Goal: Task Accomplishment & Management: Use online tool/utility

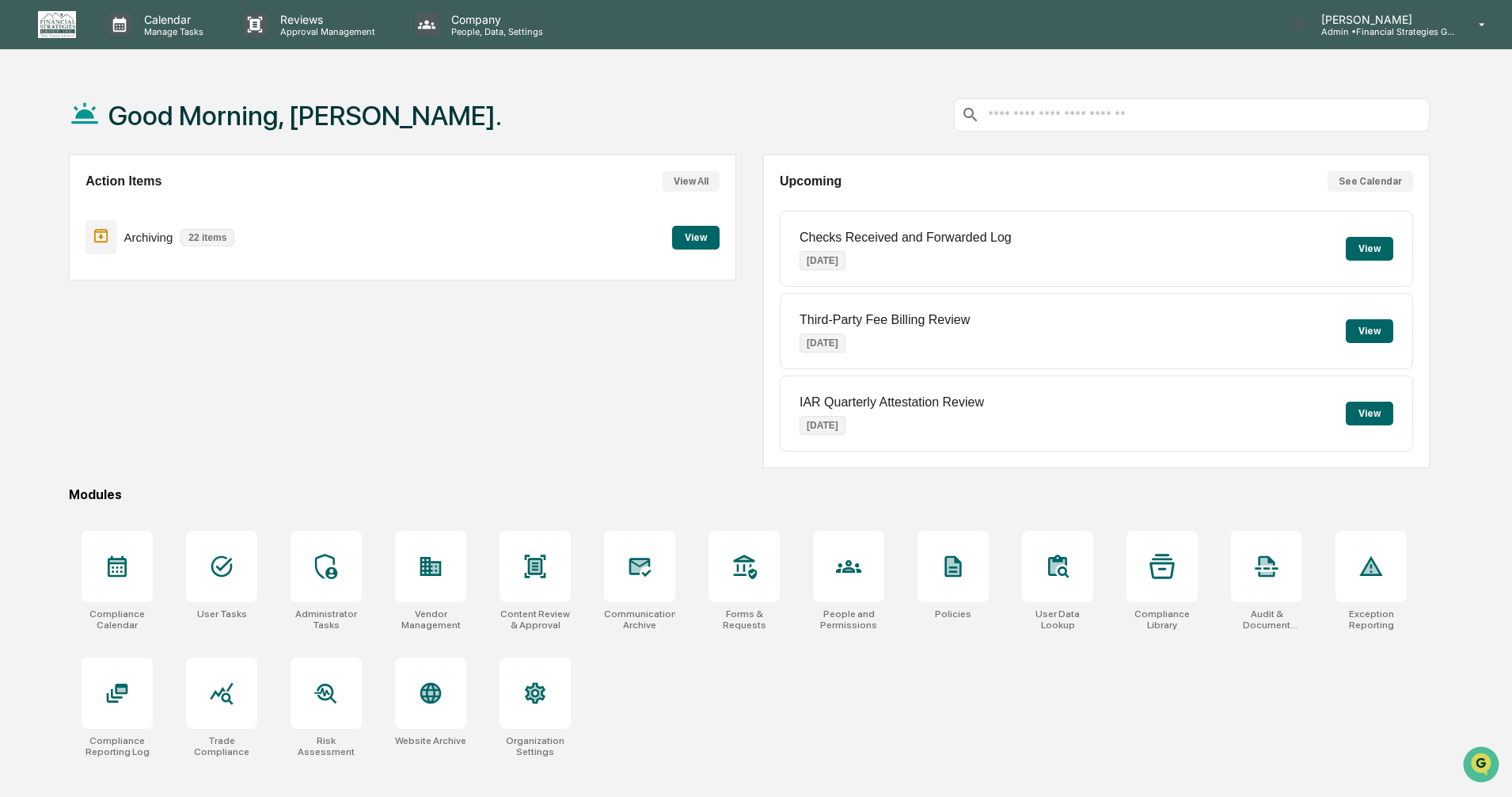
click at [273, 380] on div "Action Items View All Archiving 22 items View" at bounding box center [402, 311] width 667 height 313
click at [698, 240] on button "View" at bounding box center [696, 237] width 48 height 24
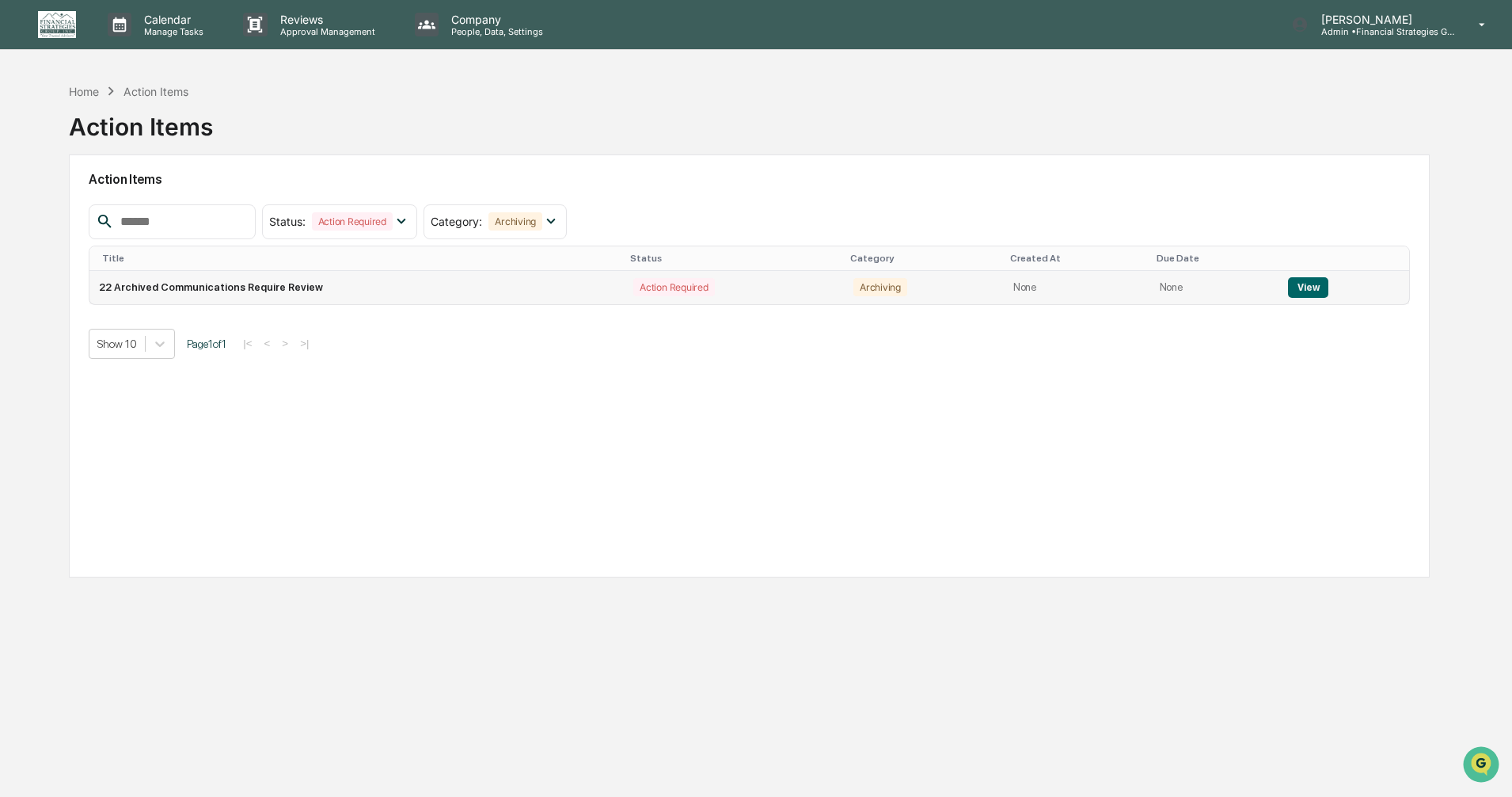
click at [1294, 283] on button "View" at bounding box center [1308, 287] width 41 height 20
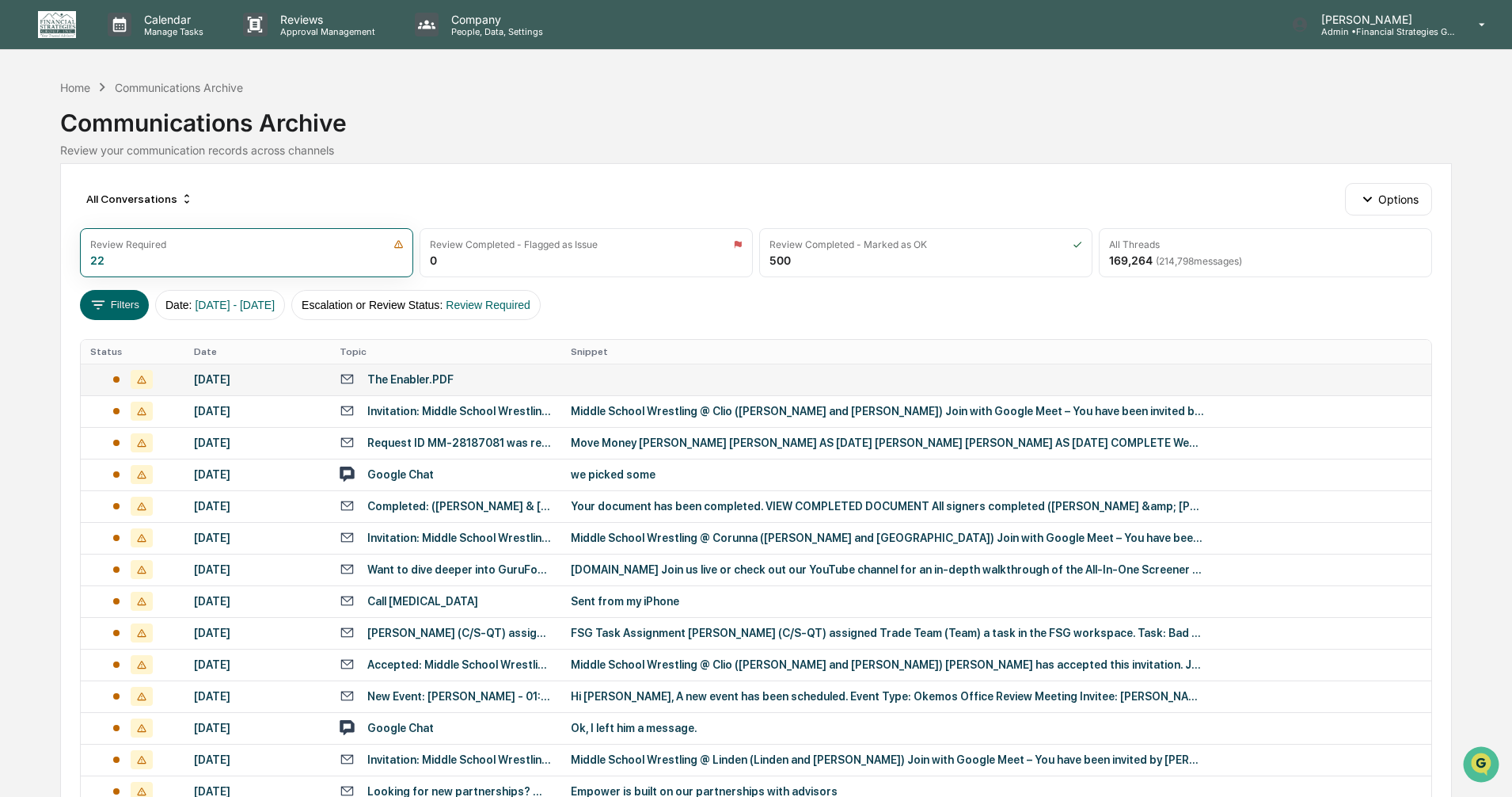
click at [405, 388] on td "The Enabler.PDF" at bounding box center [445, 380] width 231 height 32
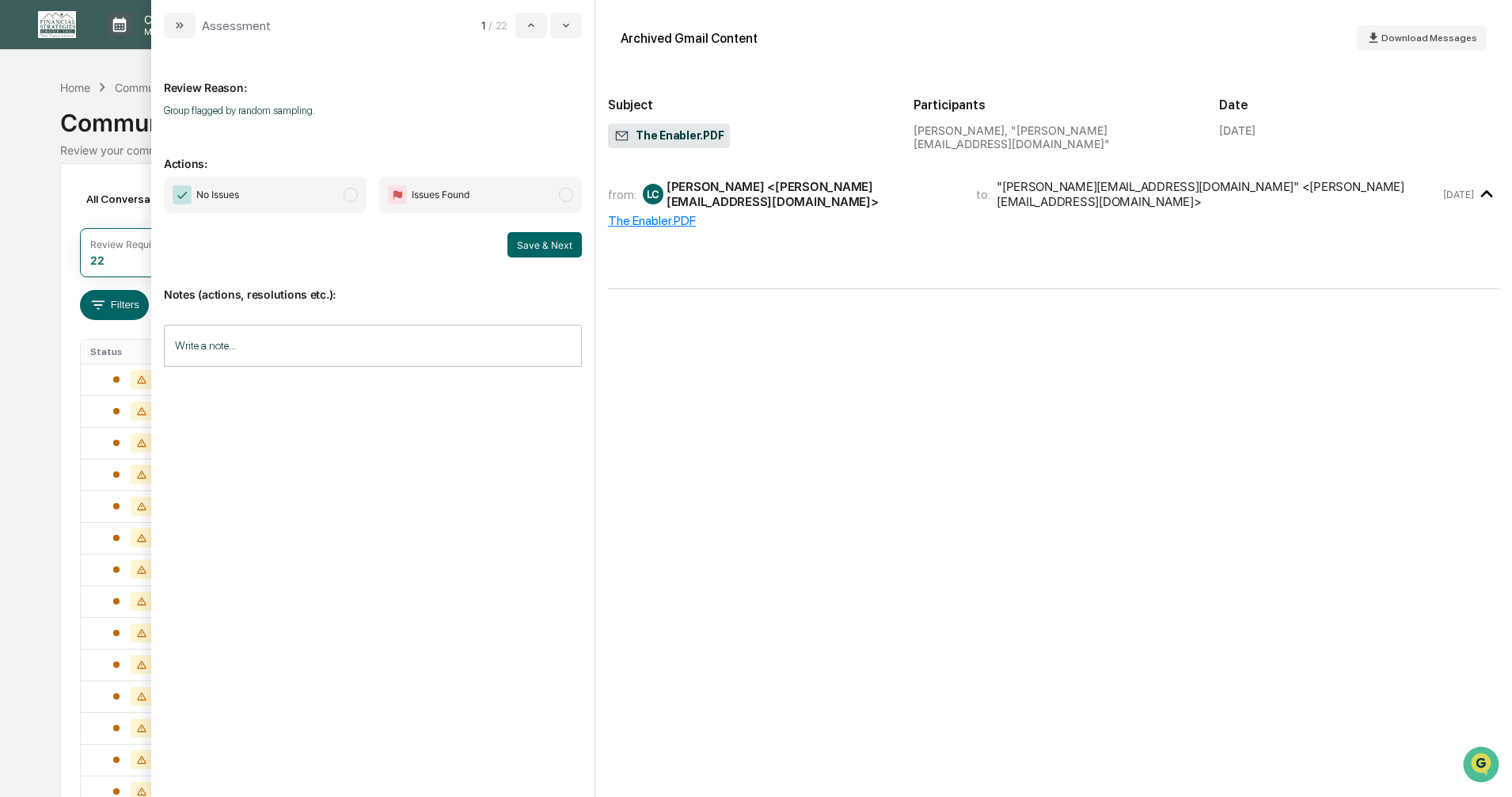
click at [351, 194] on span "modal" at bounding box center [351, 195] width 14 height 14
click at [548, 235] on button "Save & Next" at bounding box center [544, 244] width 74 height 26
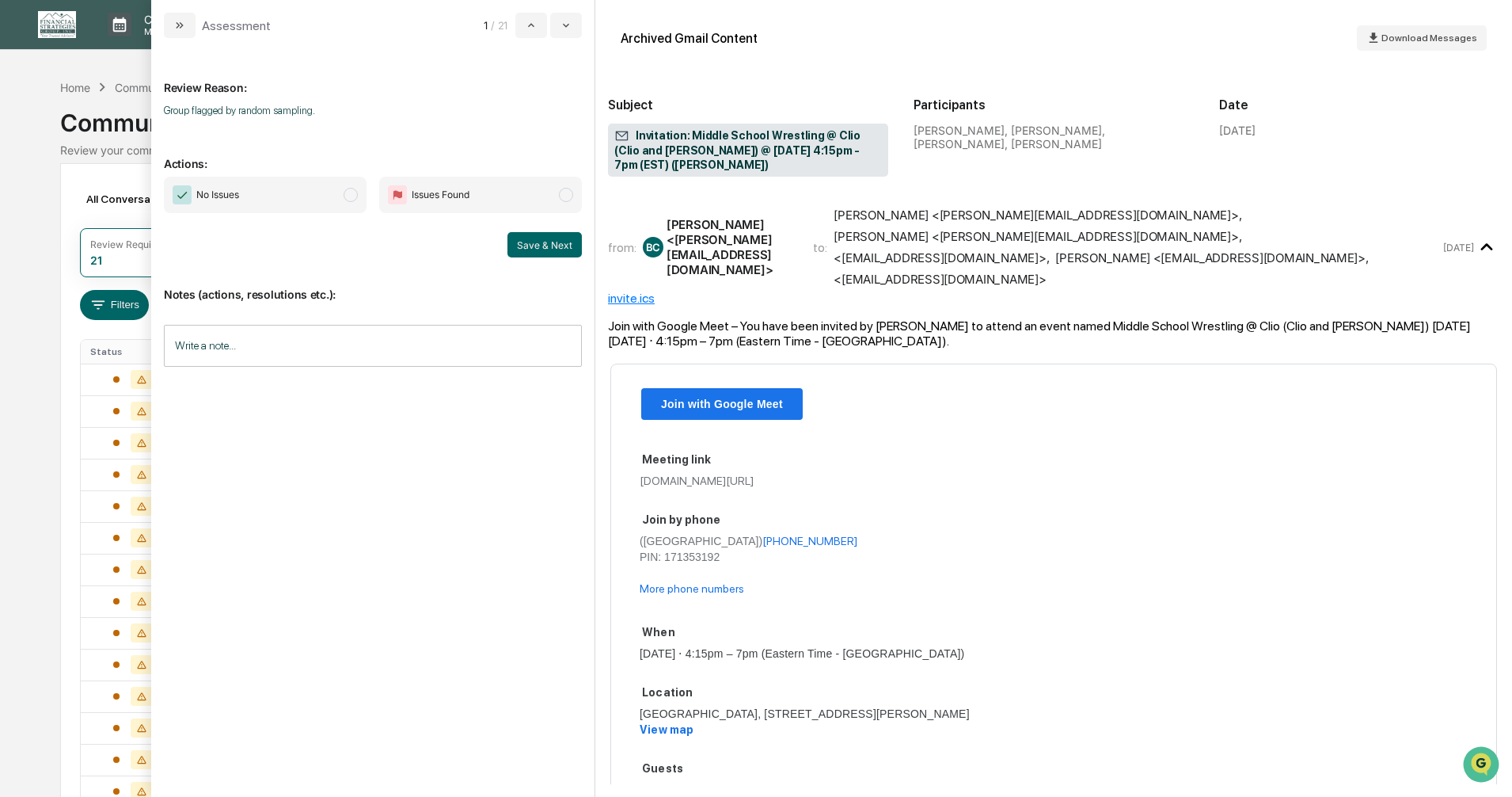
click at [351, 197] on span "modal" at bounding box center [351, 195] width 14 height 14
click at [529, 245] on button "Save & Next" at bounding box center [544, 244] width 74 height 26
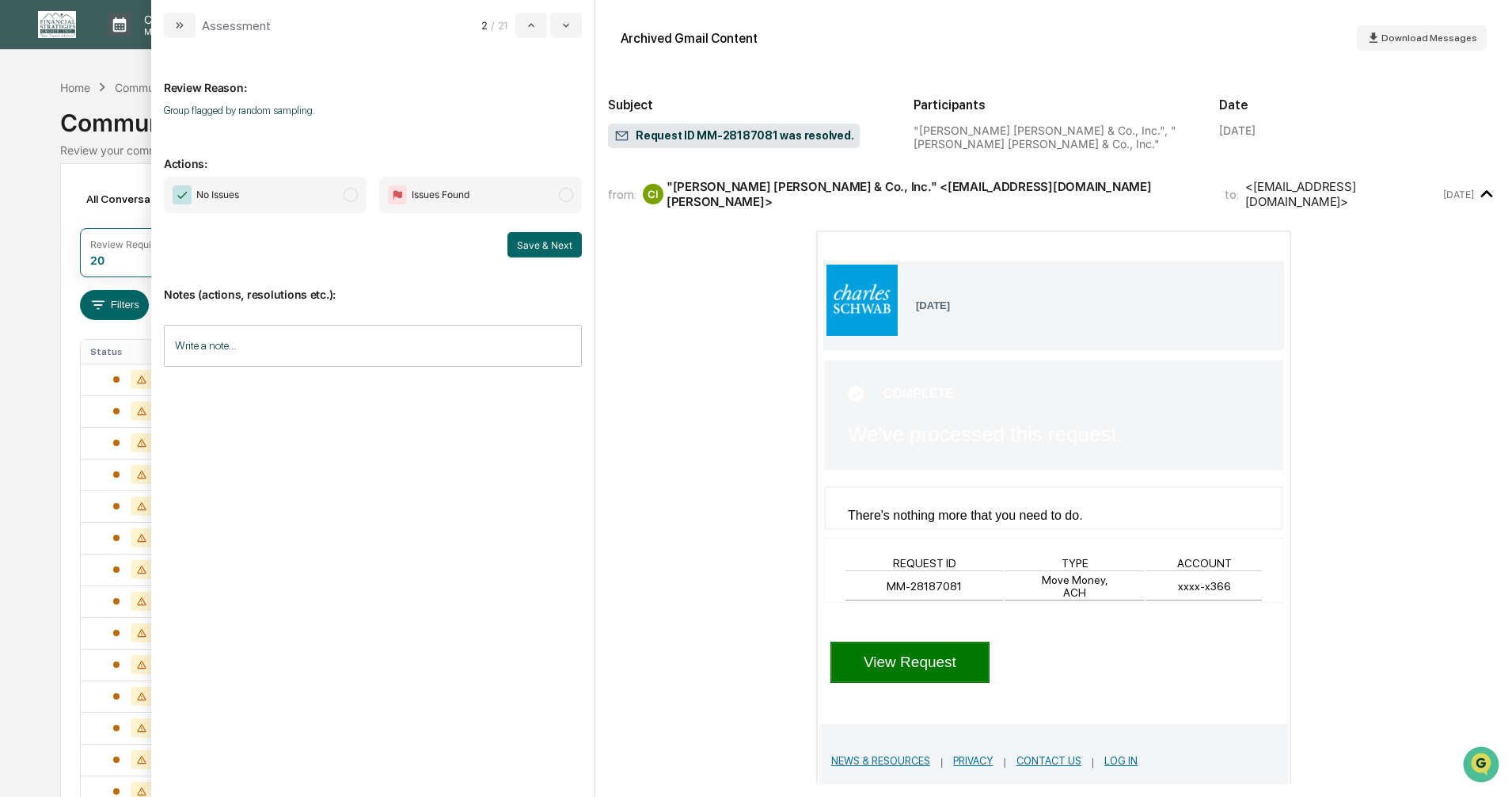
click at [356, 197] on span "modal" at bounding box center [351, 195] width 14 height 14
click at [541, 244] on button "Save & Next" at bounding box center [544, 244] width 74 height 26
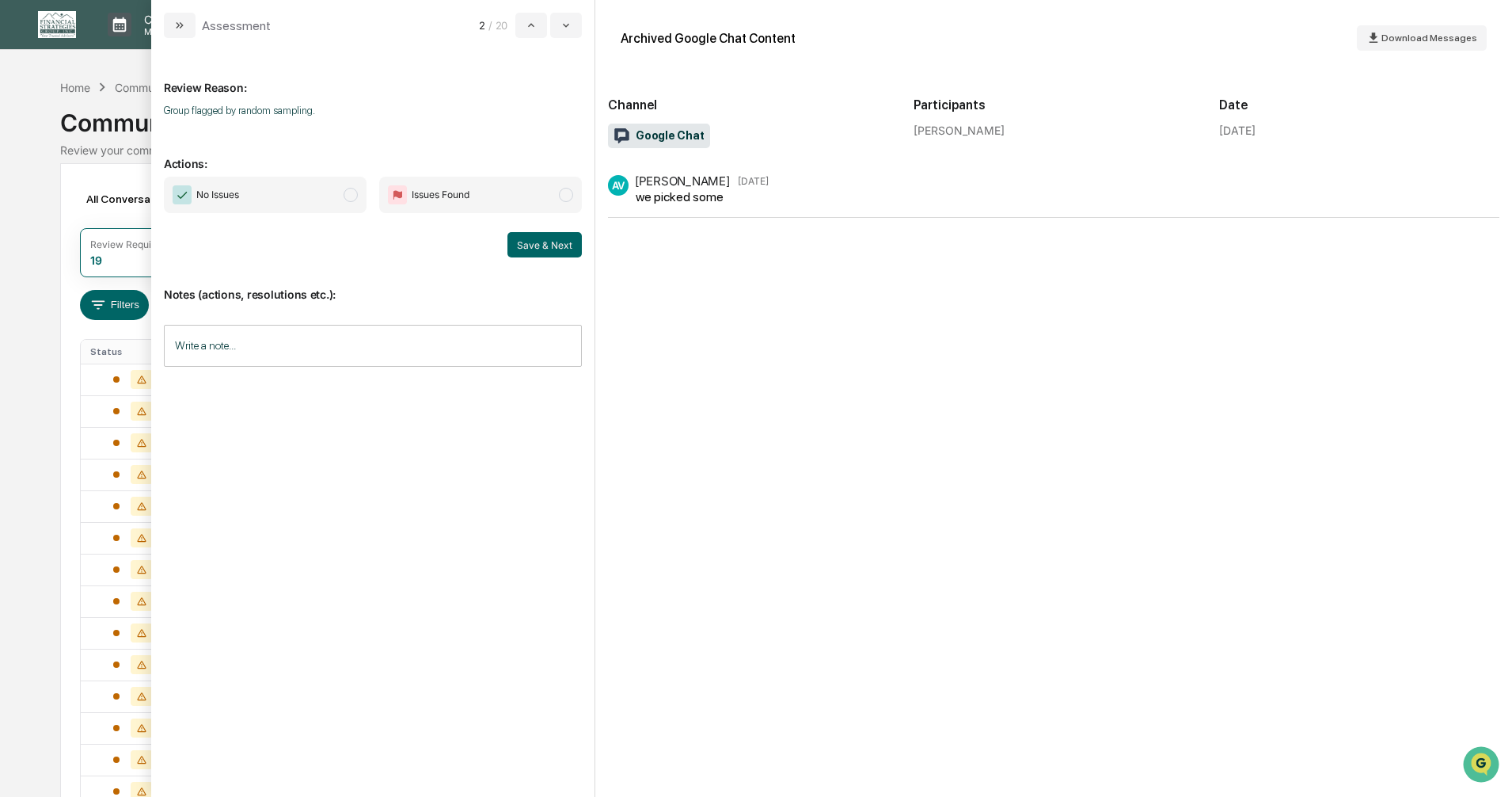
click at [353, 197] on span "modal" at bounding box center [351, 195] width 14 height 14
click at [544, 250] on button "Save & Next" at bounding box center [544, 244] width 74 height 26
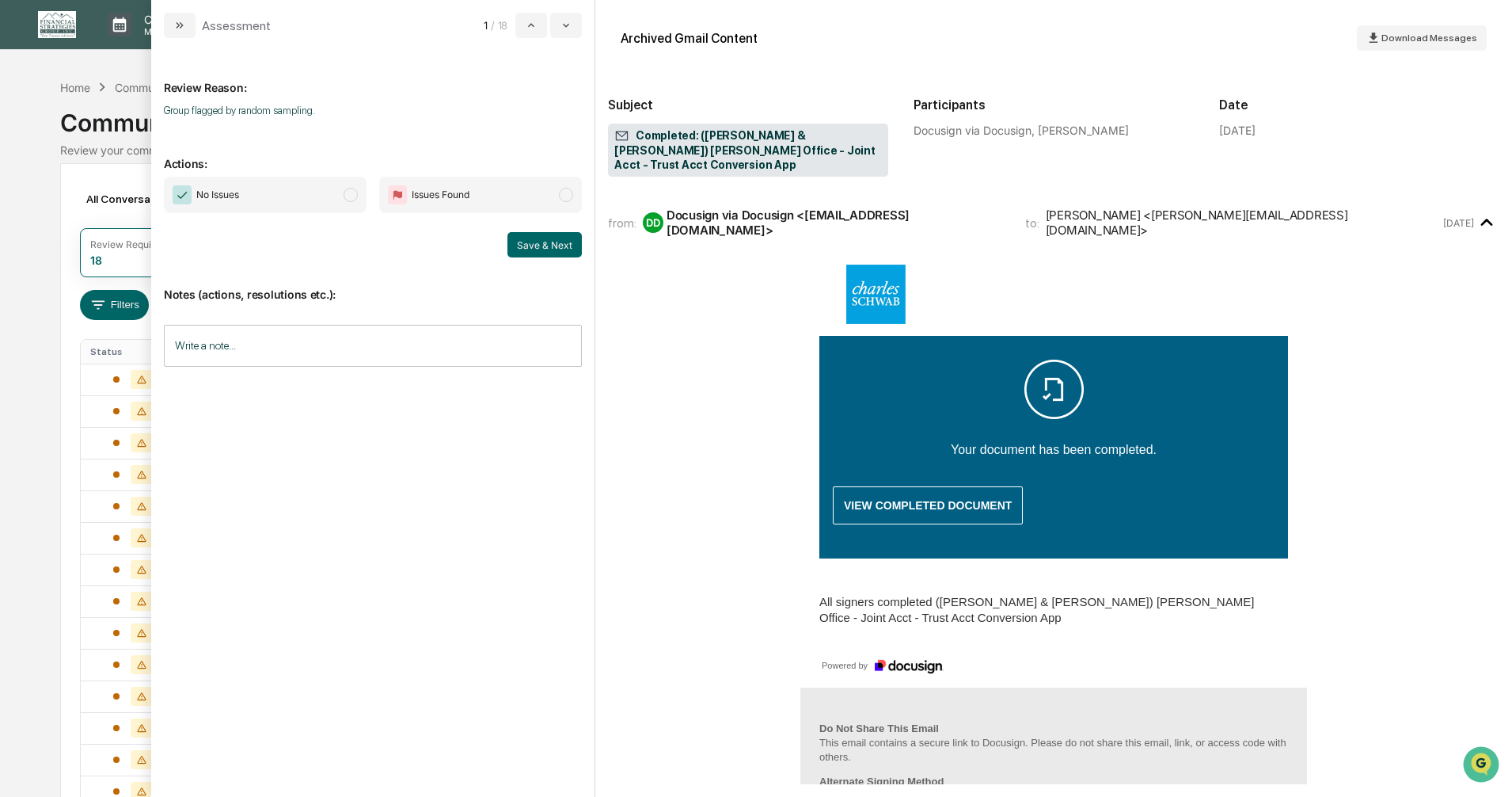
click at [355, 197] on span "modal" at bounding box center [351, 195] width 14 height 14
click at [524, 246] on button "Save & Next" at bounding box center [544, 244] width 74 height 26
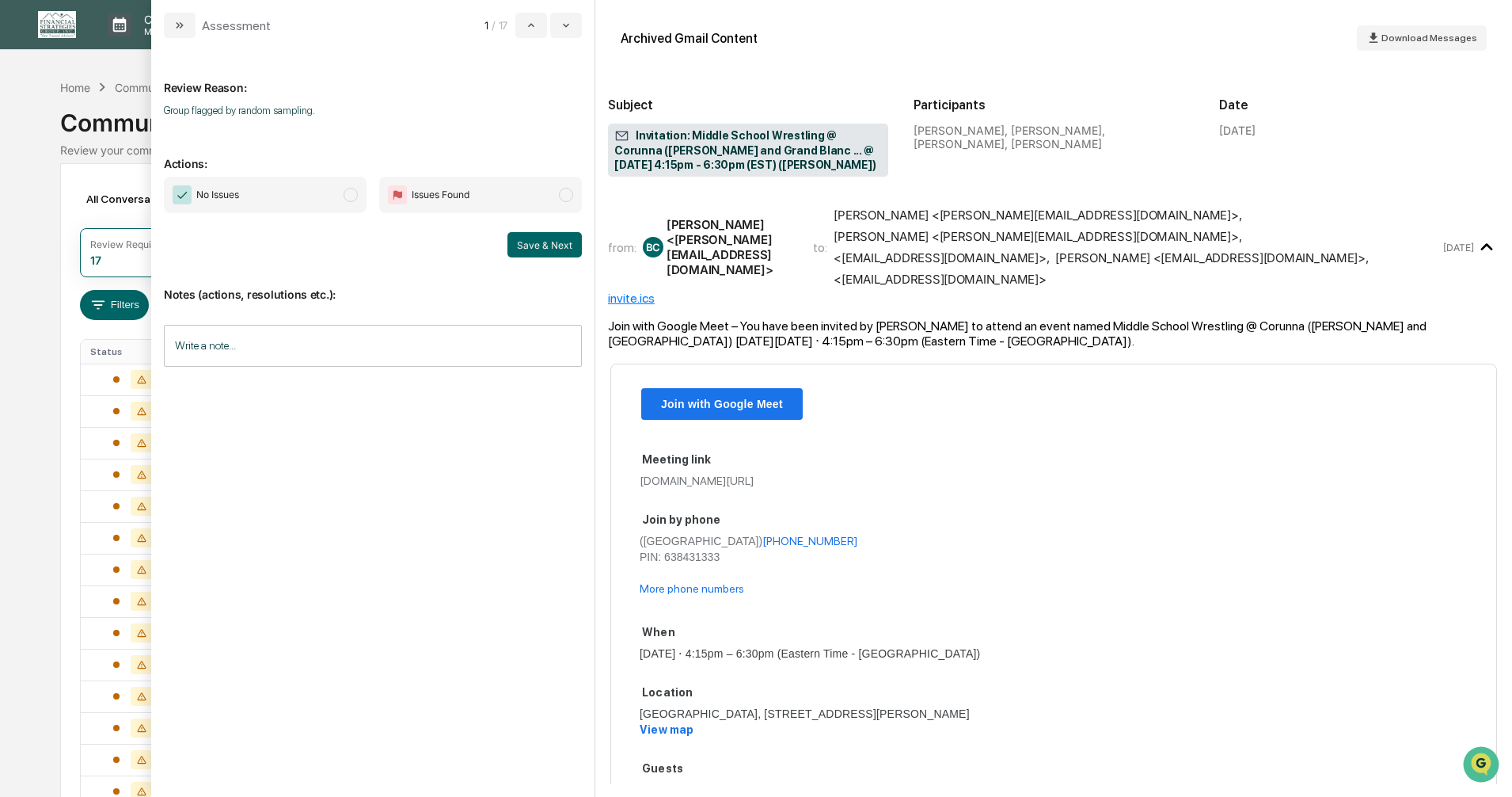
drag, startPoint x: 349, startPoint y: 192, endPoint x: 357, endPoint y: 195, distance: 8.5
click at [348, 192] on span "modal" at bounding box center [351, 195] width 14 height 14
click at [527, 241] on button "Save & Next" at bounding box center [544, 244] width 74 height 26
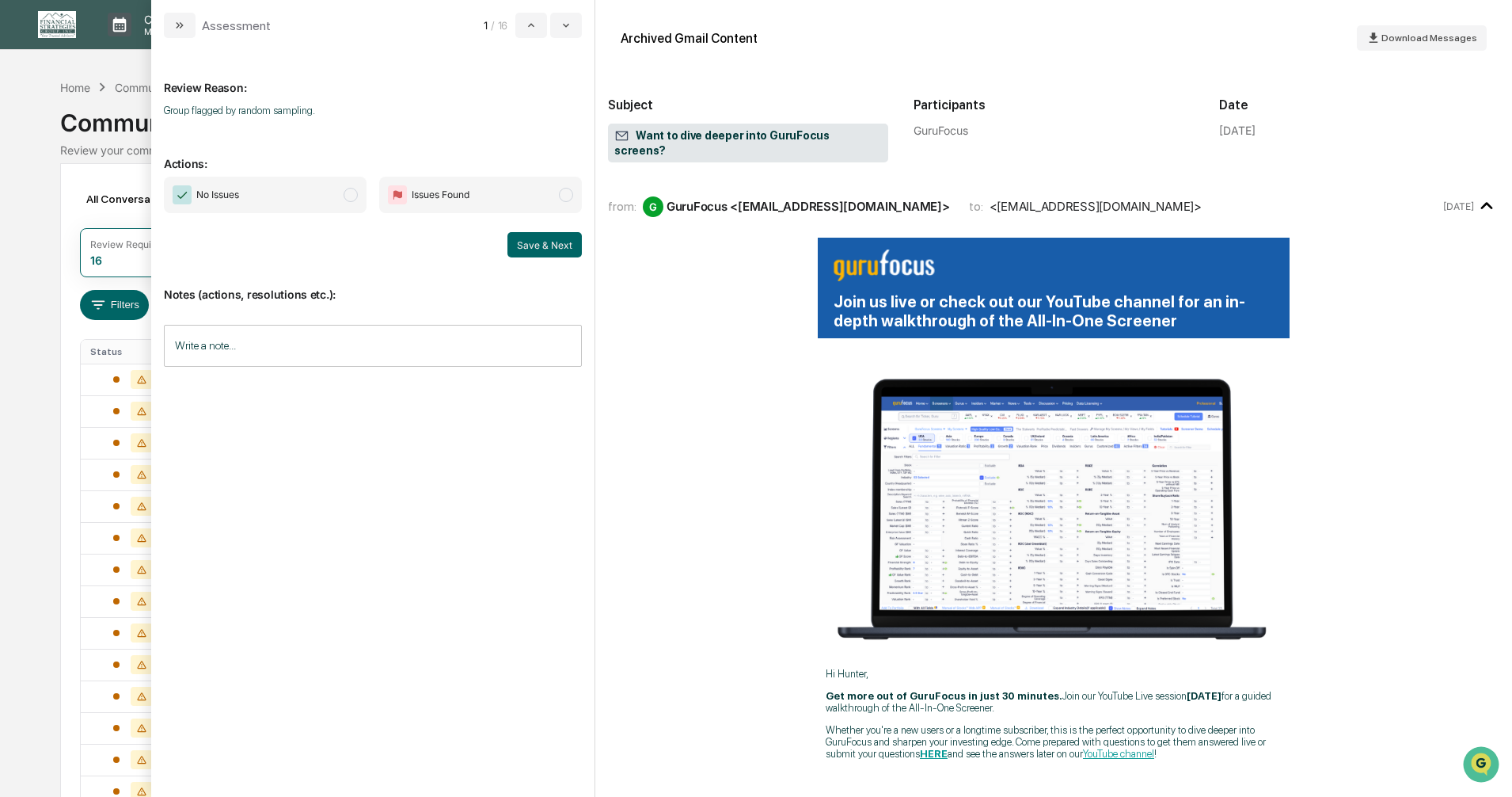
click at [351, 197] on span "modal" at bounding box center [351, 195] width 14 height 14
click at [535, 244] on button "Save & Next" at bounding box center [544, 244] width 74 height 26
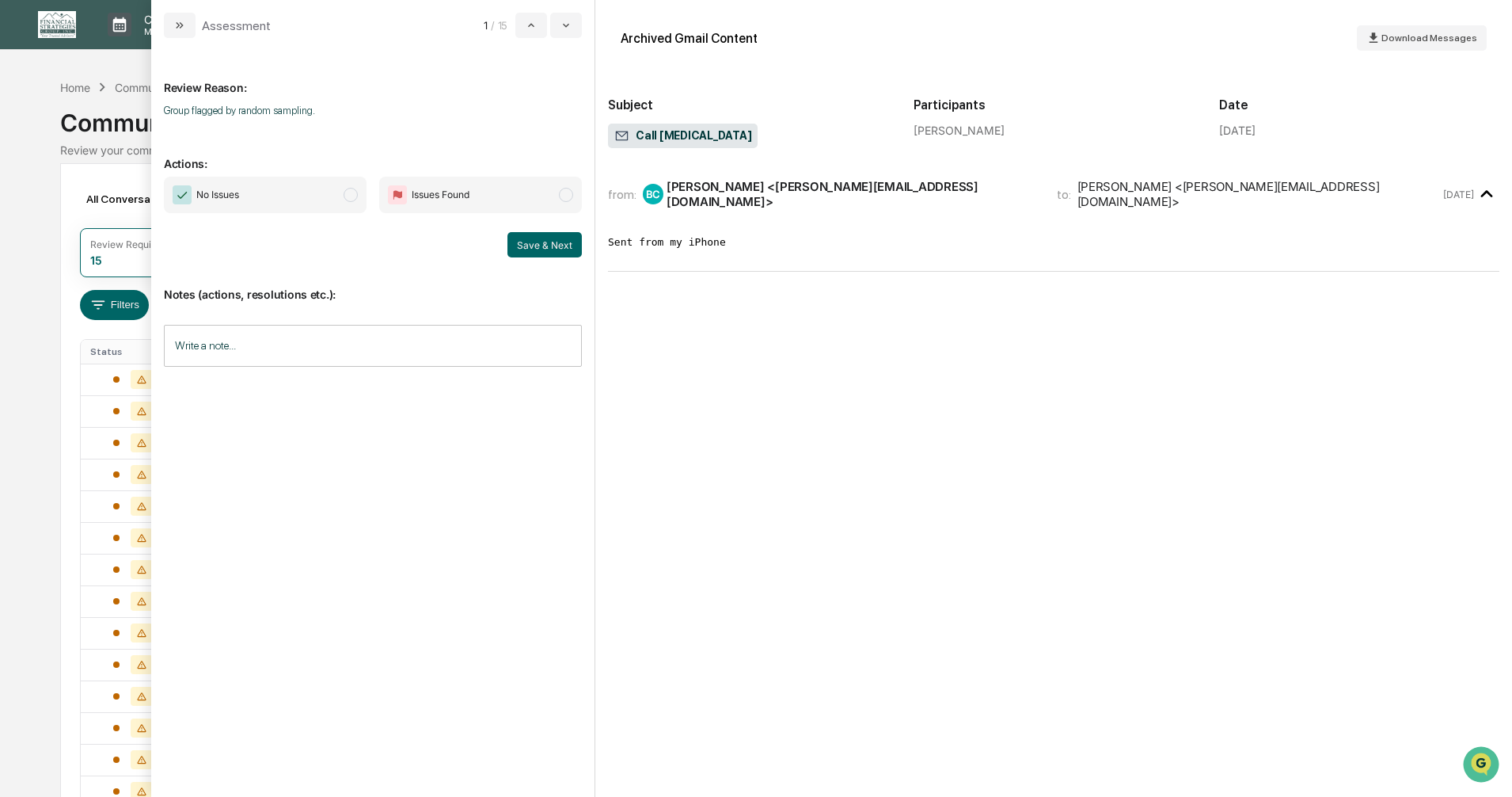
click at [350, 197] on span "modal" at bounding box center [351, 195] width 14 height 14
click at [535, 247] on button "Save & Next" at bounding box center [544, 244] width 74 height 26
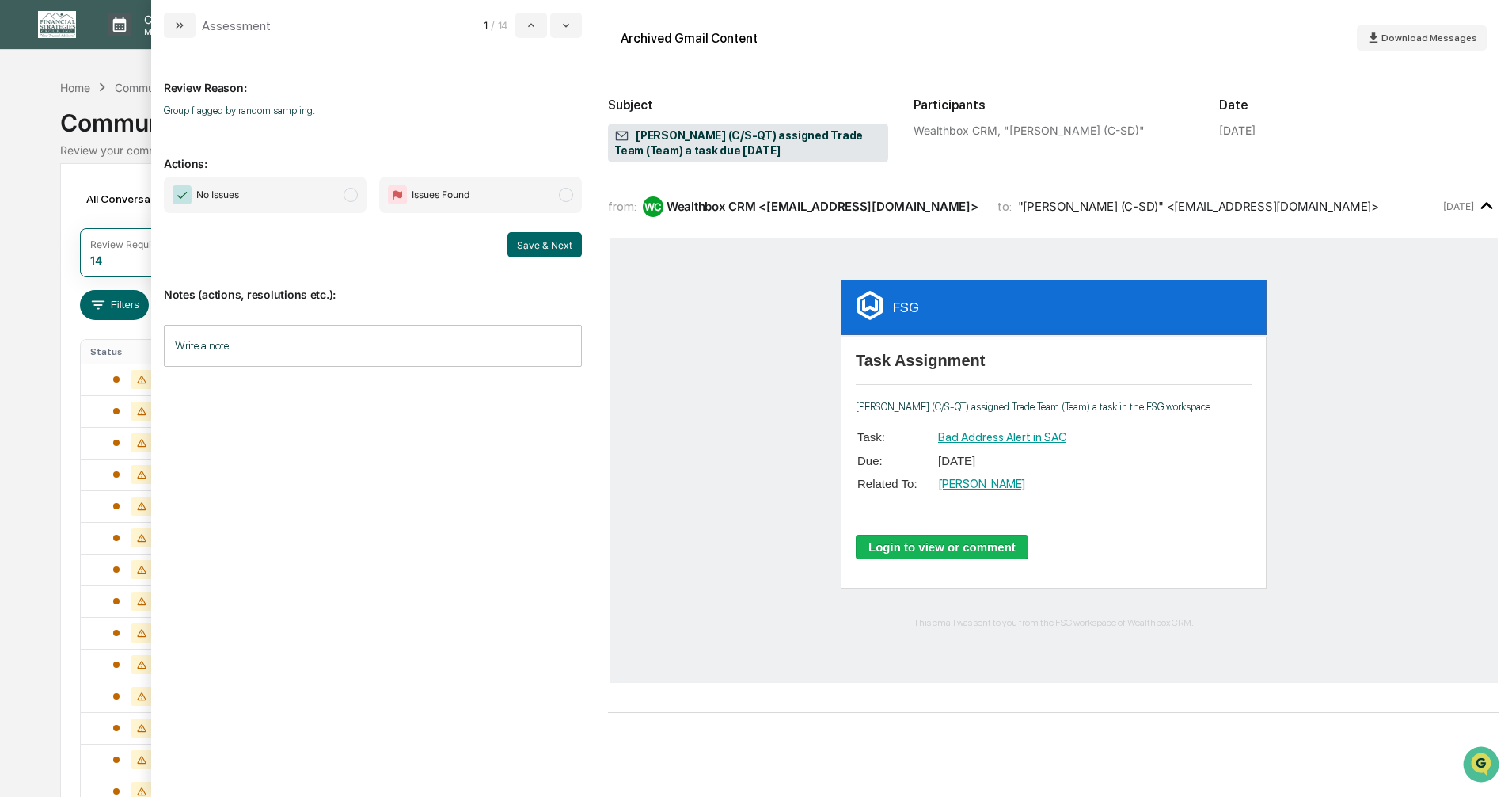
click at [352, 196] on span "modal" at bounding box center [351, 195] width 14 height 14
click at [520, 246] on button "Save & Next" at bounding box center [544, 244] width 74 height 26
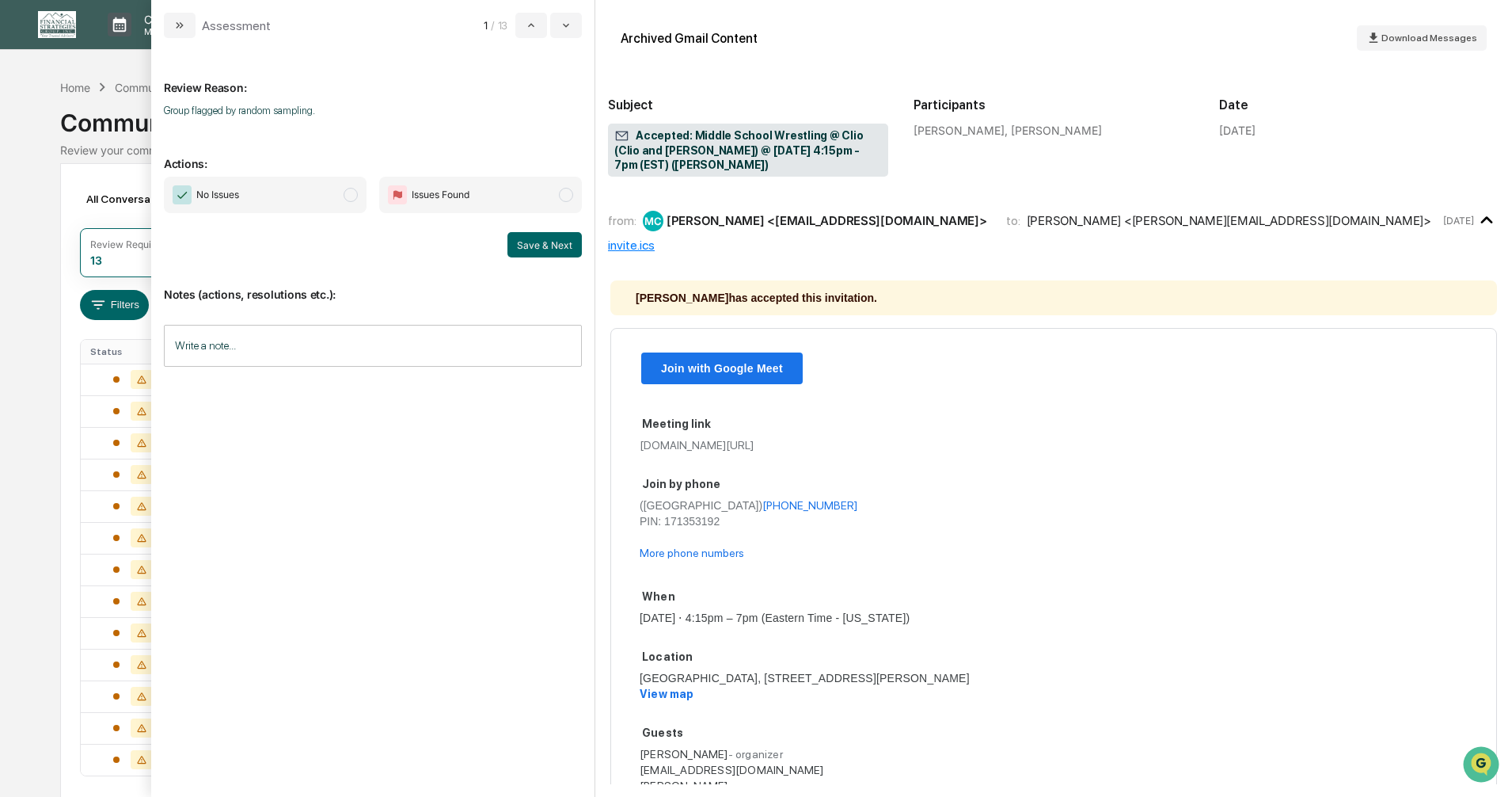
click at [351, 196] on span "modal" at bounding box center [351, 195] width 14 height 14
click at [541, 247] on button "Save & Next" at bounding box center [544, 244] width 74 height 26
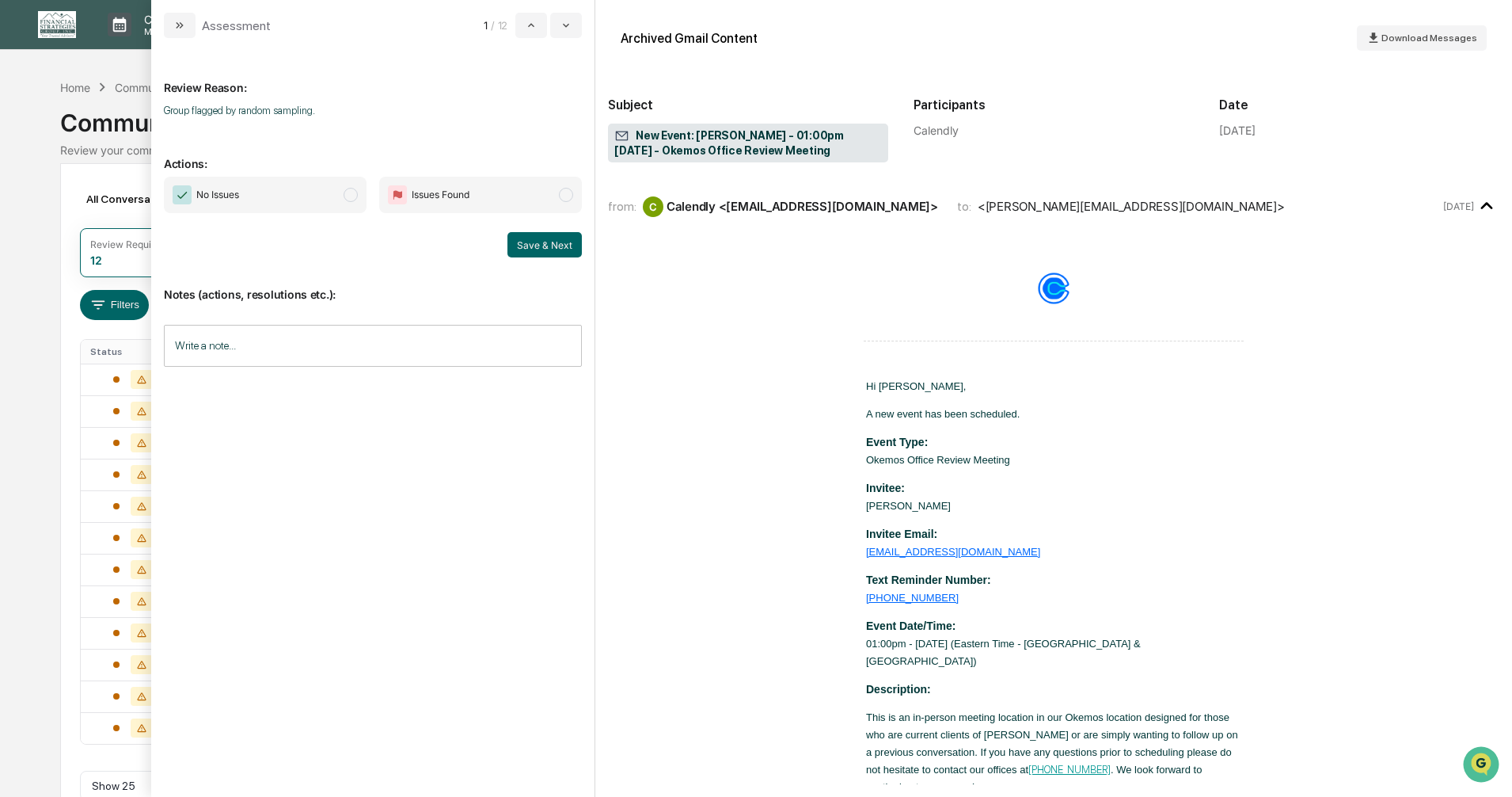
click at [355, 198] on span "modal" at bounding box center [351, 195] width 14 height 14
click at [543, 244] on button "Save & Next" at bounding box center [544, 244] width 74 height 26
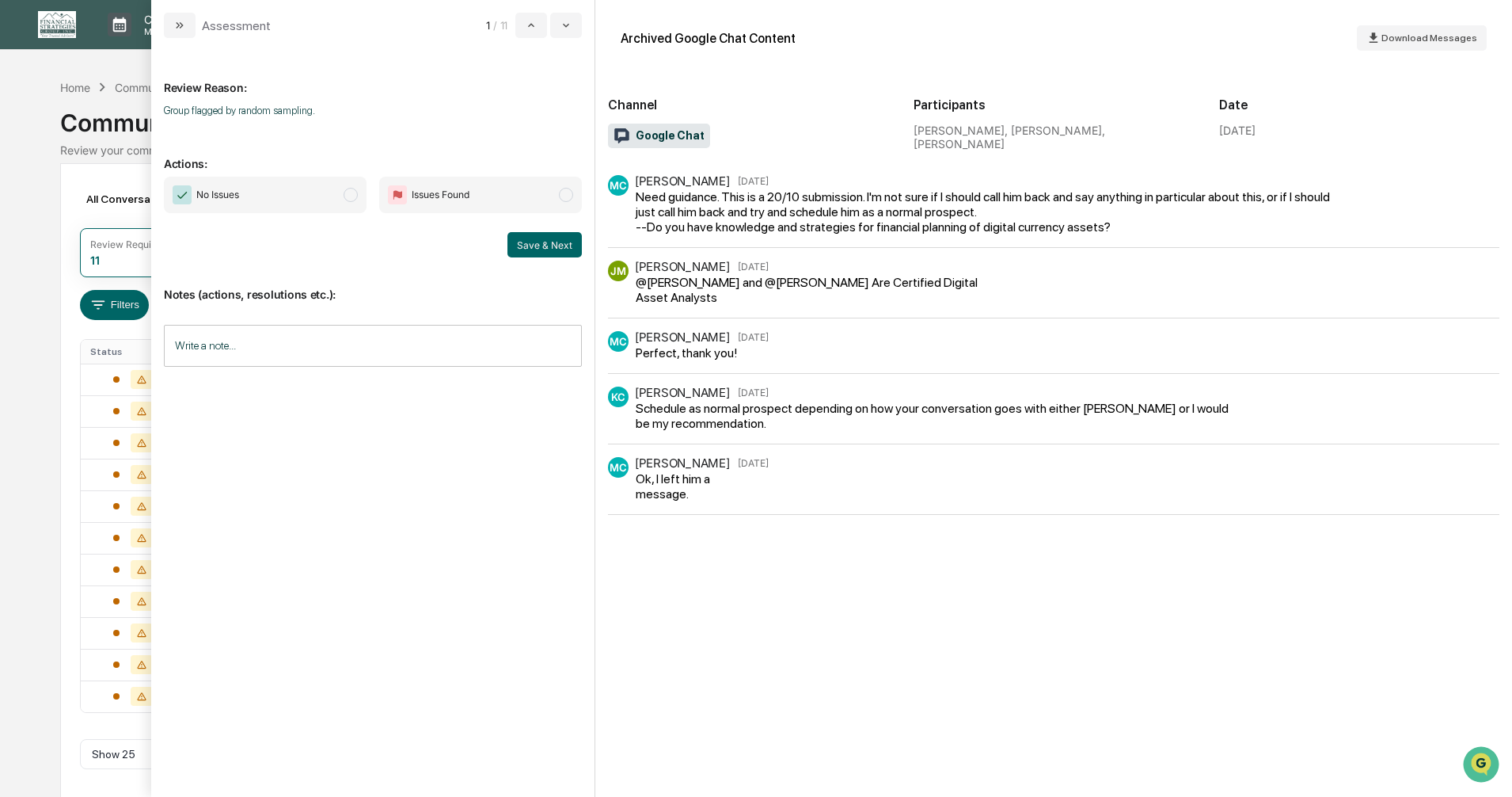
click at [353, 197] on span "modal" at bounding box center [351, 195] width 14 height 14
click at [540, 244] on button "Save & Next" at bounding box center [544, 244] width 74 height 26
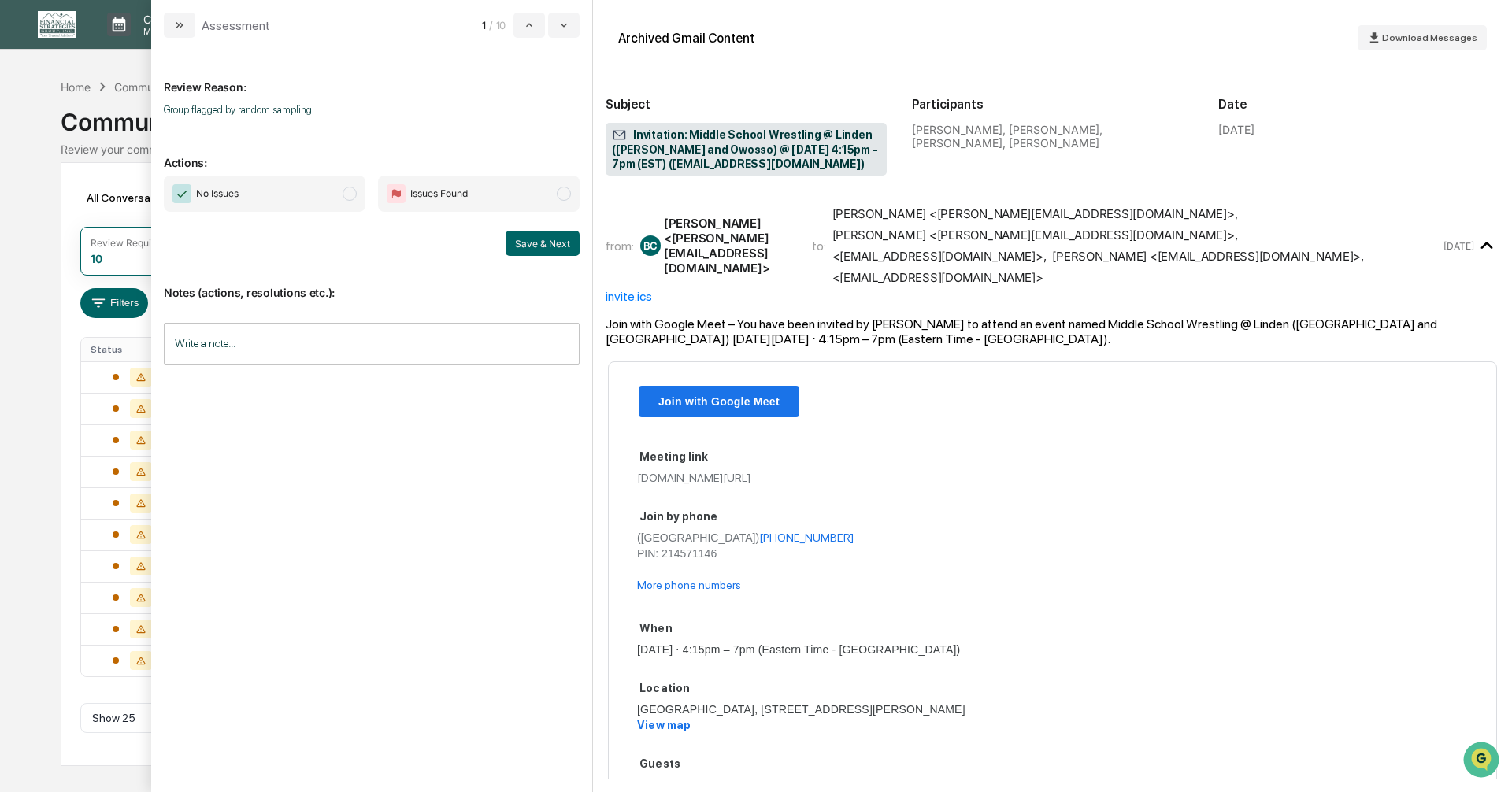
click at [349, 194] on span "modal" at bounding box center [349, 194] width 14 height 14
click at [512, 244] on button "Save & Next" at bounding box center [542, 243] width 74 height 25
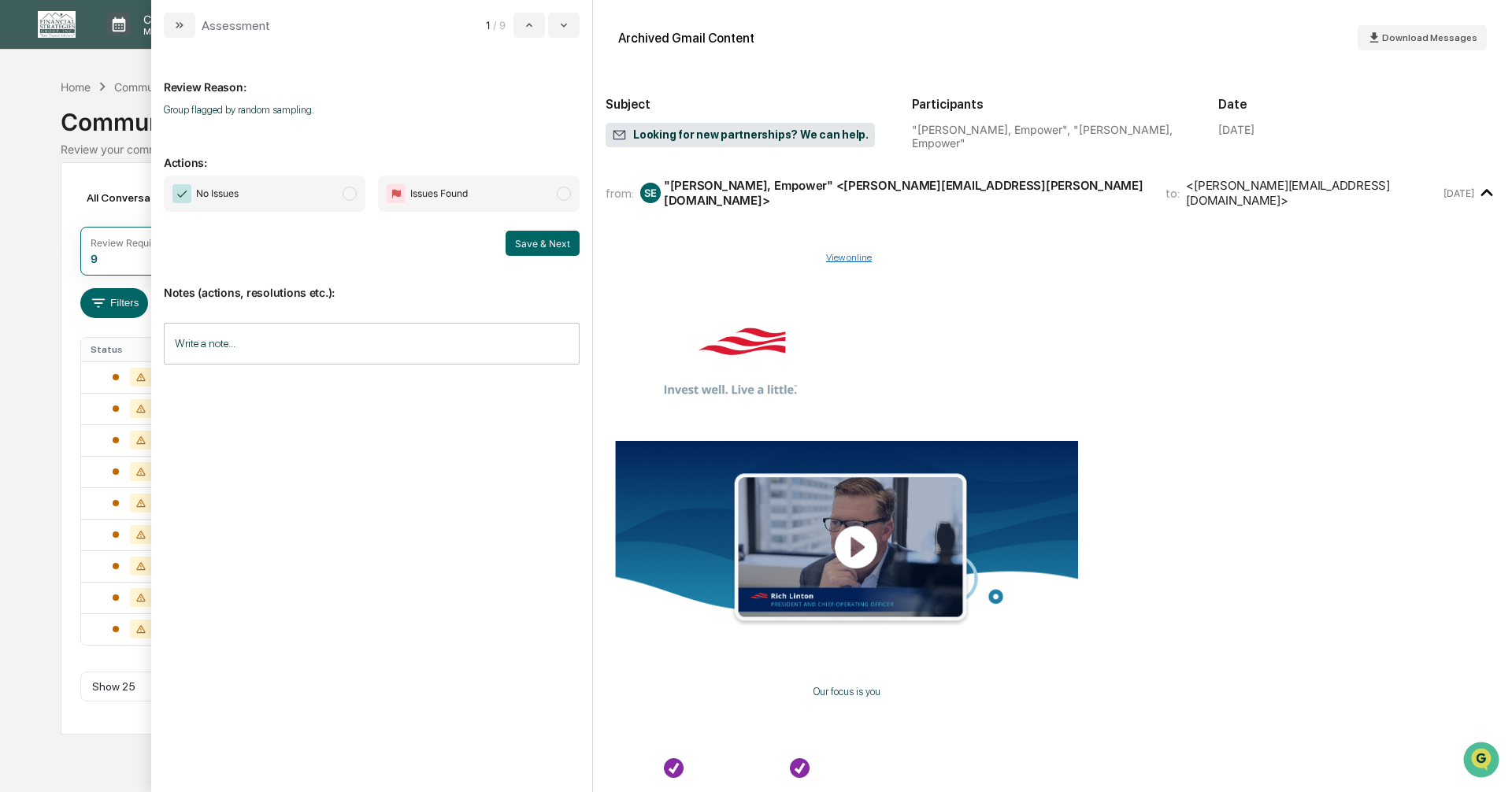
click at [351, 194] on span "modal" at bounding box center [349, 194] width 14 height 14
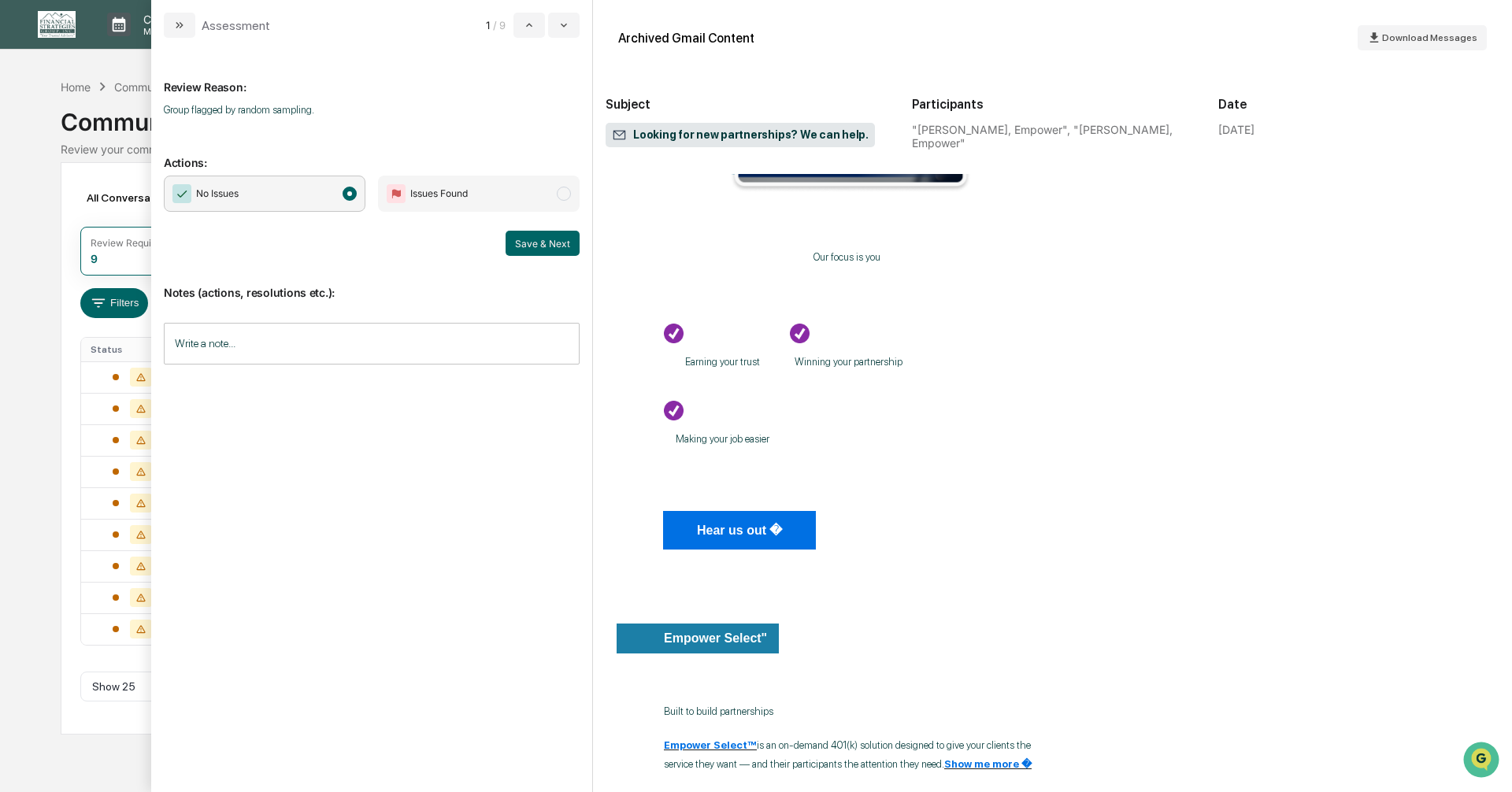
scroll to position [472, 0]
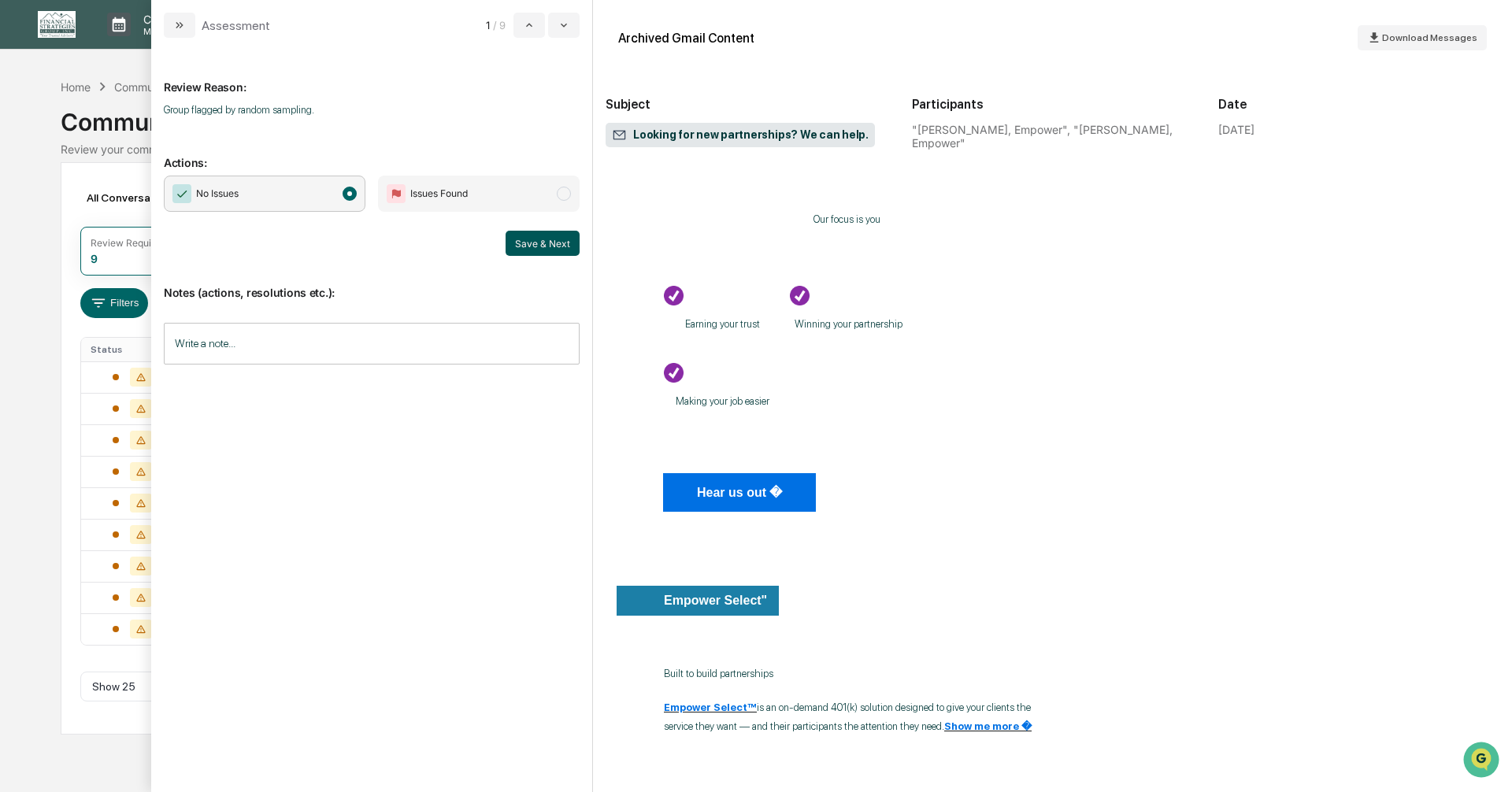
click at [547, 243] on button "Save & Next" at bounding box center [542, 243] width 74 height 25
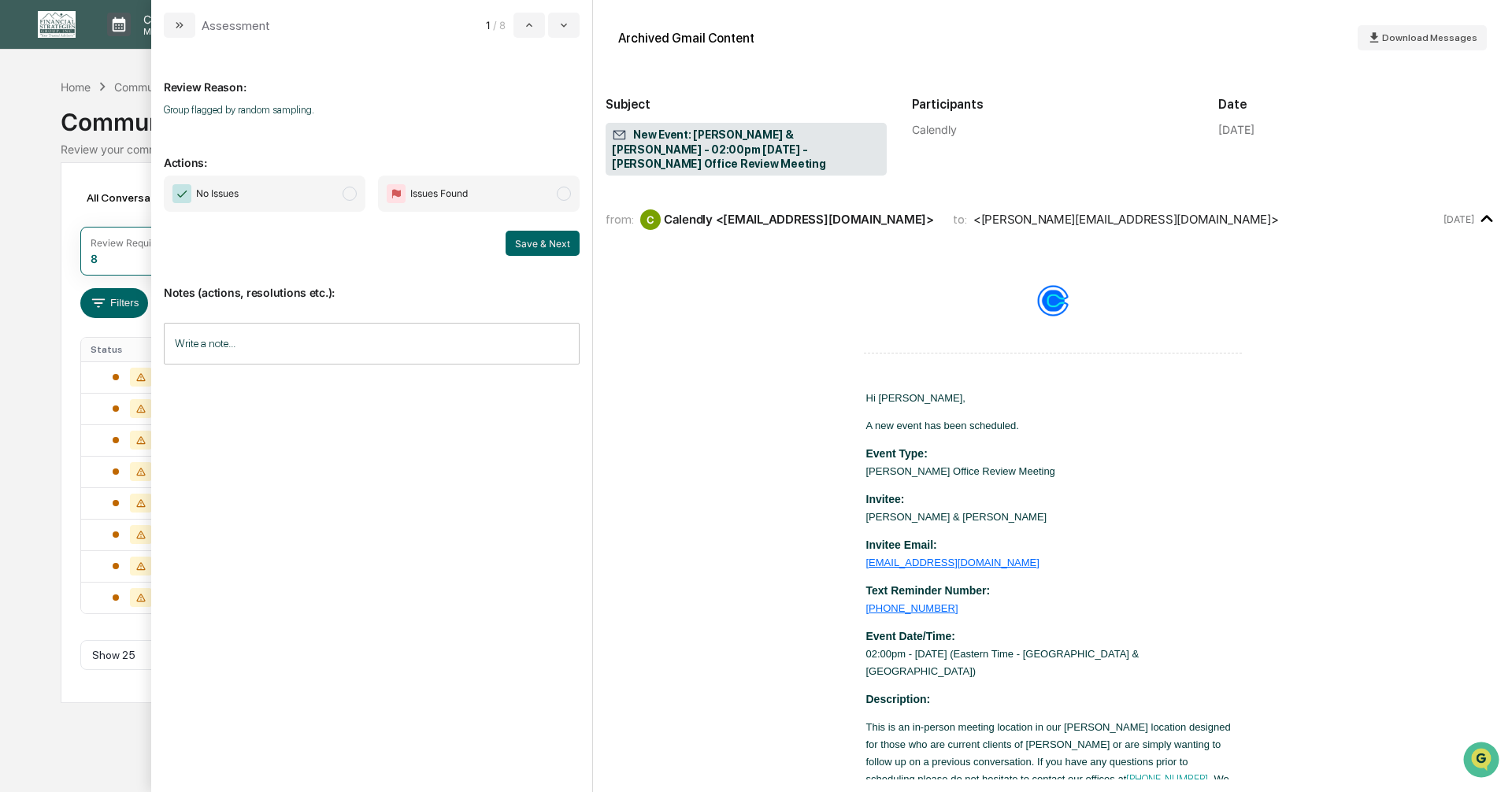
click at [346, 197] on span "modal" at bounding box center [349, 194] width 14 height 14
click at [549, 248] on button "Save & Next" at bounding box center [542, 243] width 74 height 25
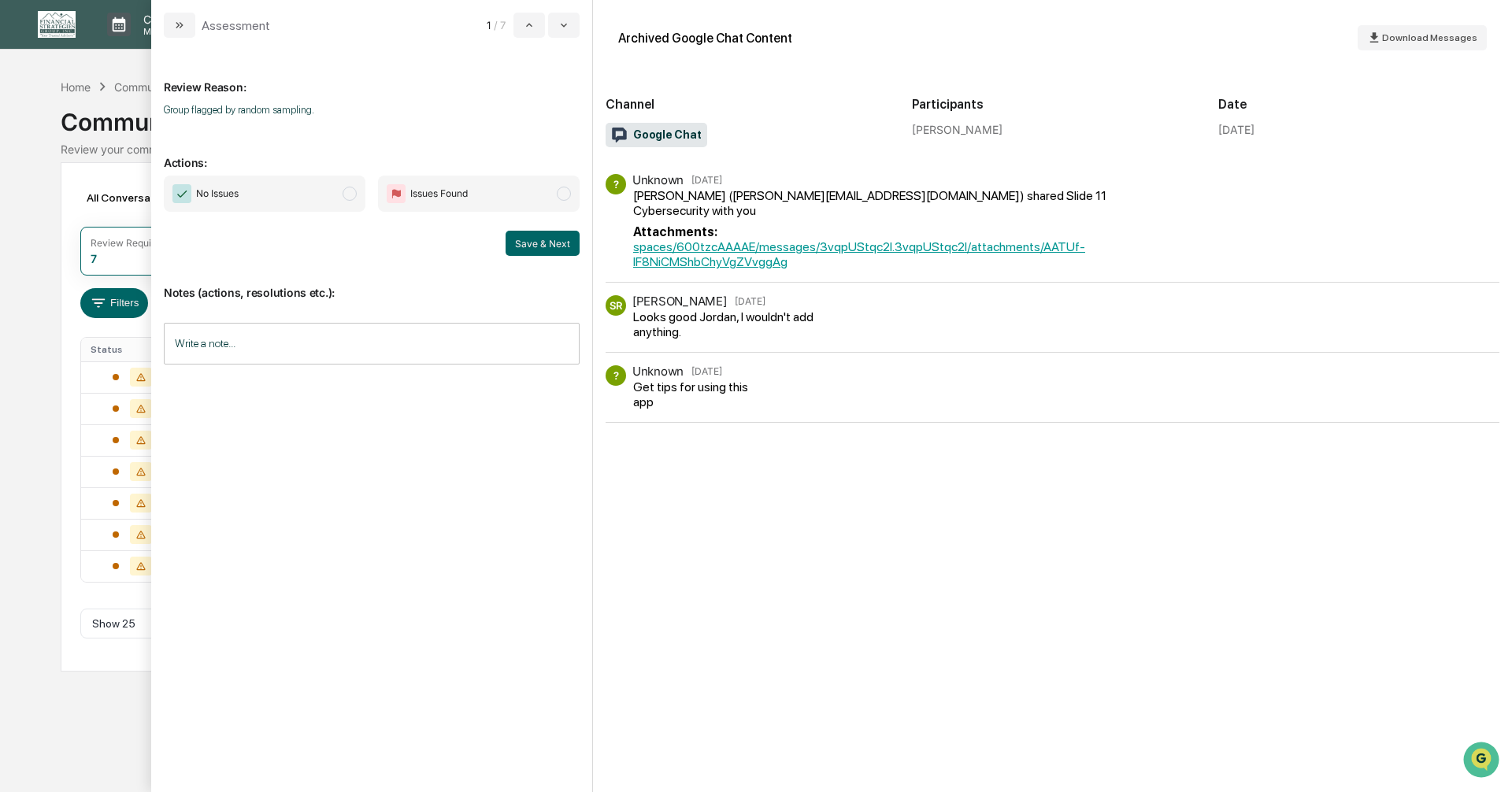
click at [349, 196] on span "modal" at bounding box center [349, 194] width 14 height 14
click at [525, 249] on button "Save & Next" at bounding box center [542, 243] width 74 height 25
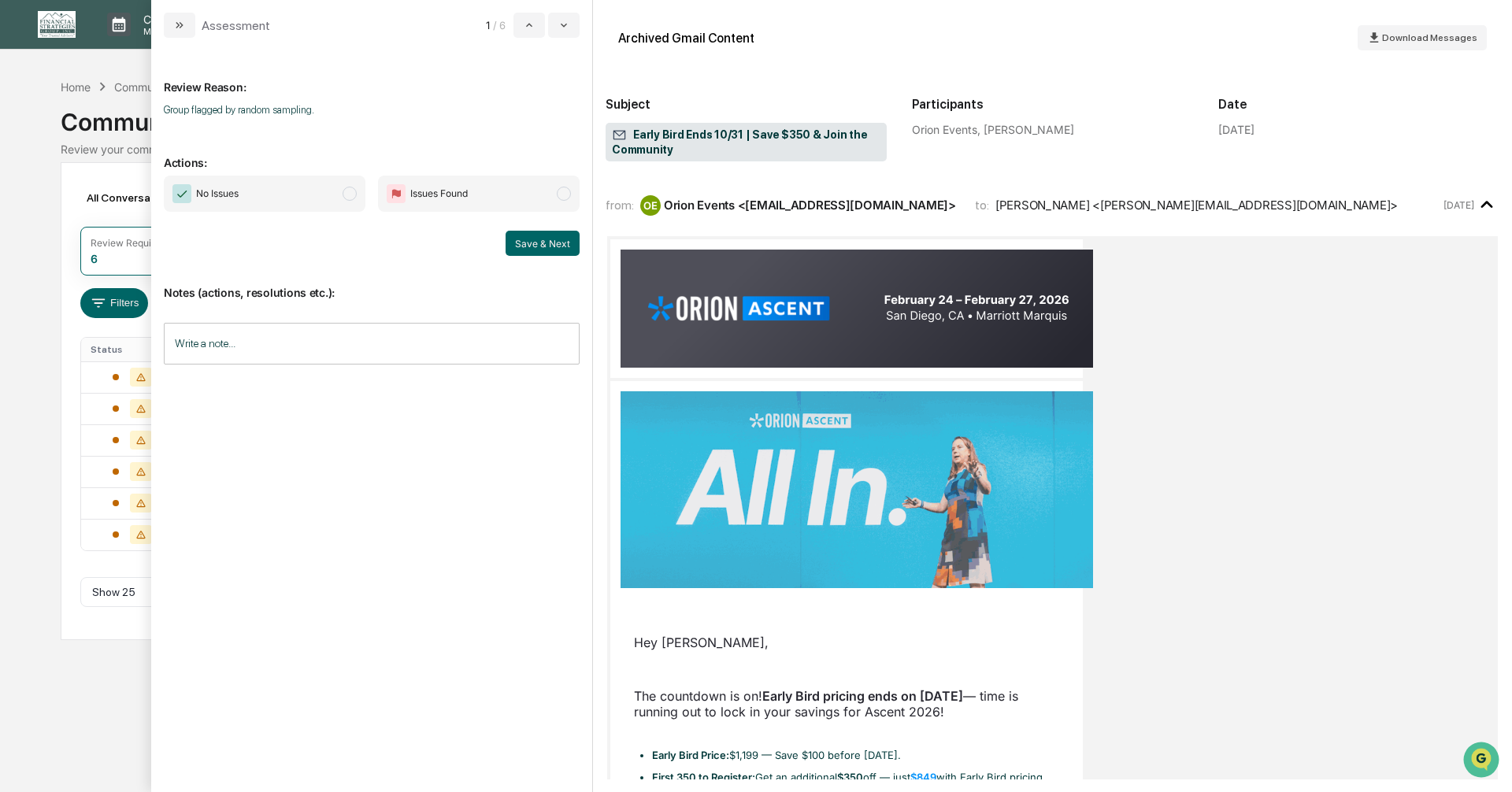
click at [348, 196] on span "modal" at bounding box center [349, 194] width 14 height 14
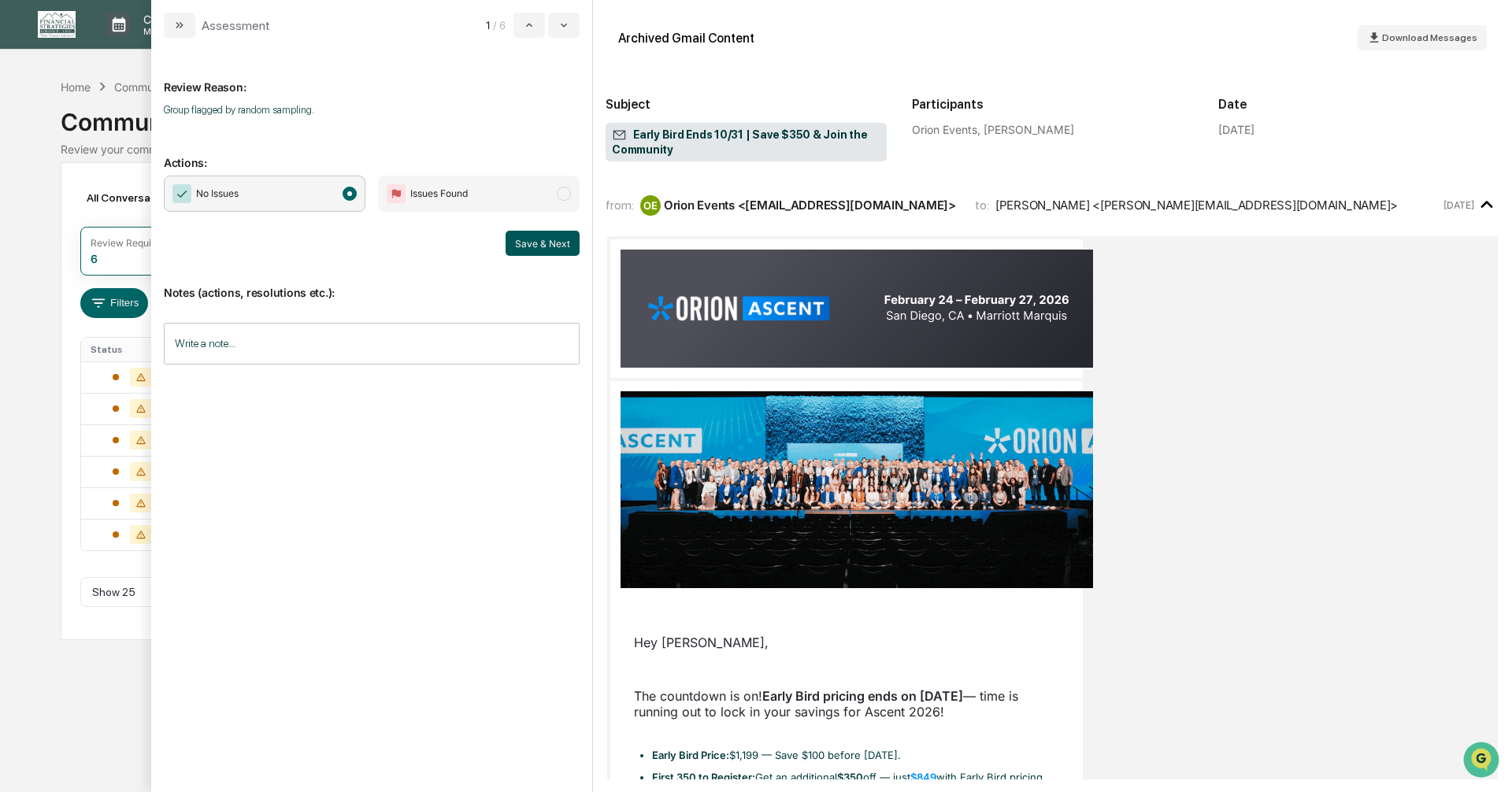
click at [520, 249] on button "Save & Next" at bounding box center [542, 243] width 74 height 25
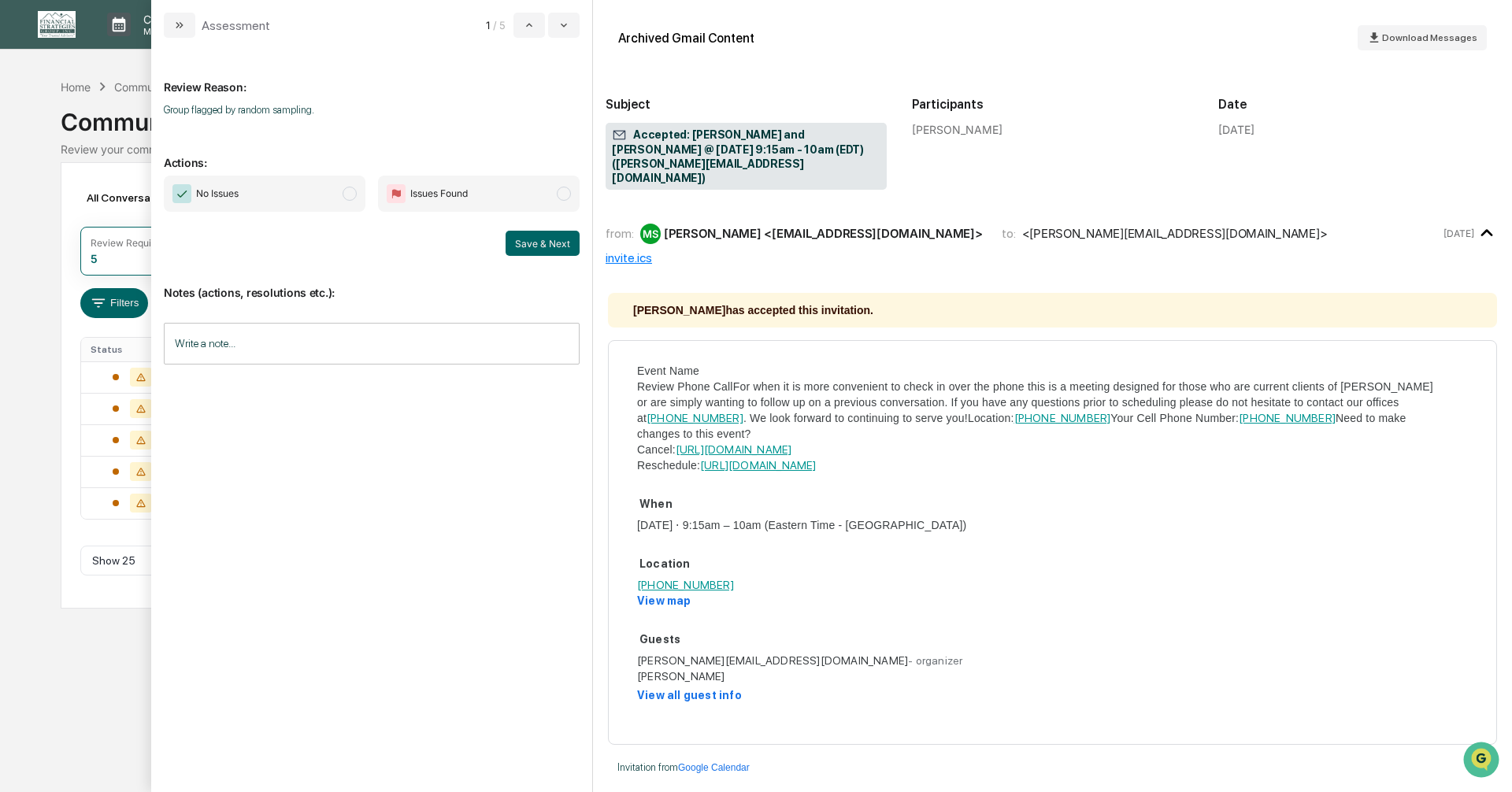
click at [349, 196] on span "modal" at bounding box center [349, 194] width 14 height 14
click at [523, 250] on button "Save & Next" at bounding box center [542, 243] width 74 height 25
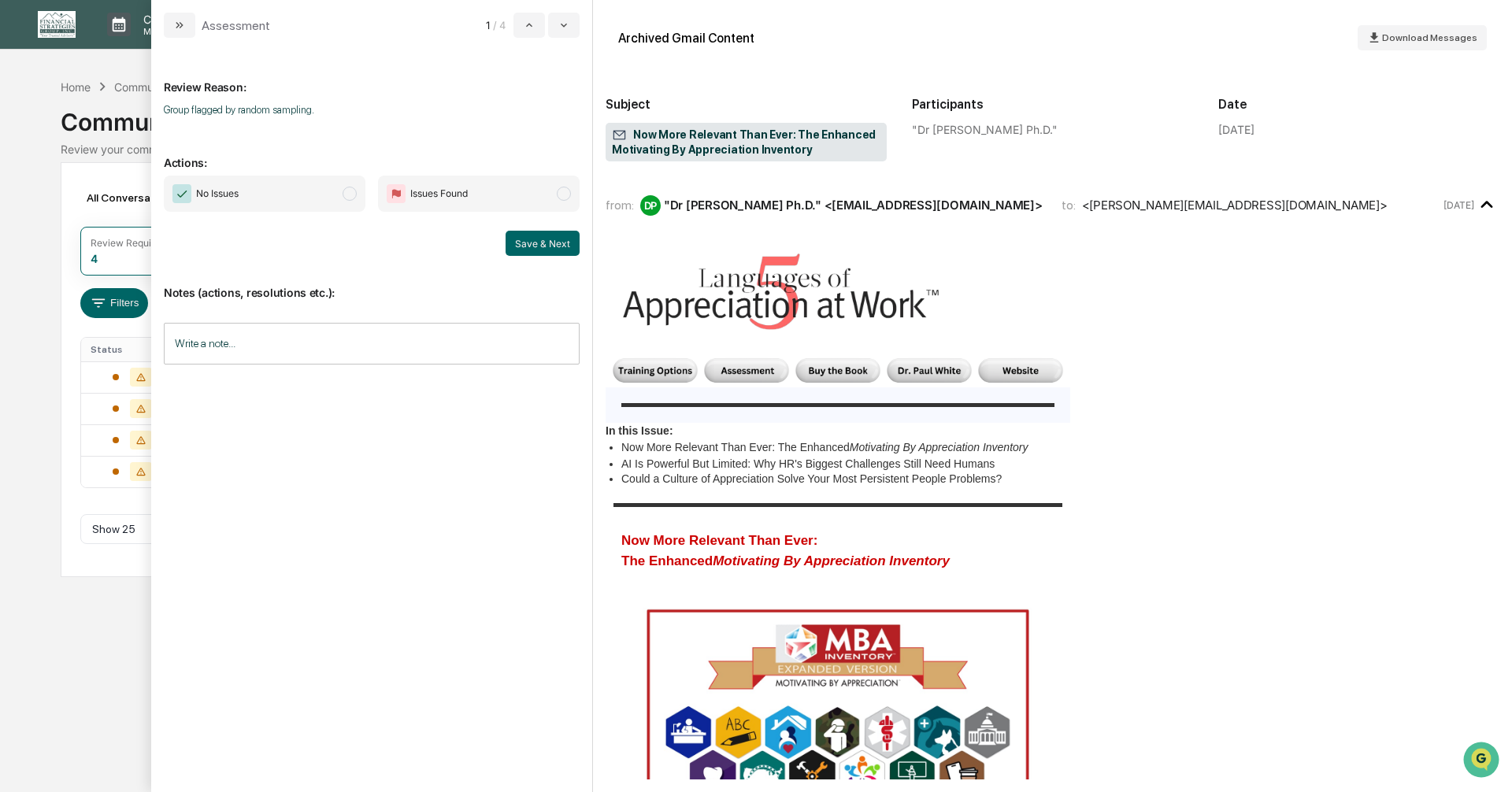
click at [349, 196] on span "modal" at bounding box center [349, 194] width 14 height 14
click at [517, 240] on button "Save & Next" at bounding box center [542, 243] width 74 height 25
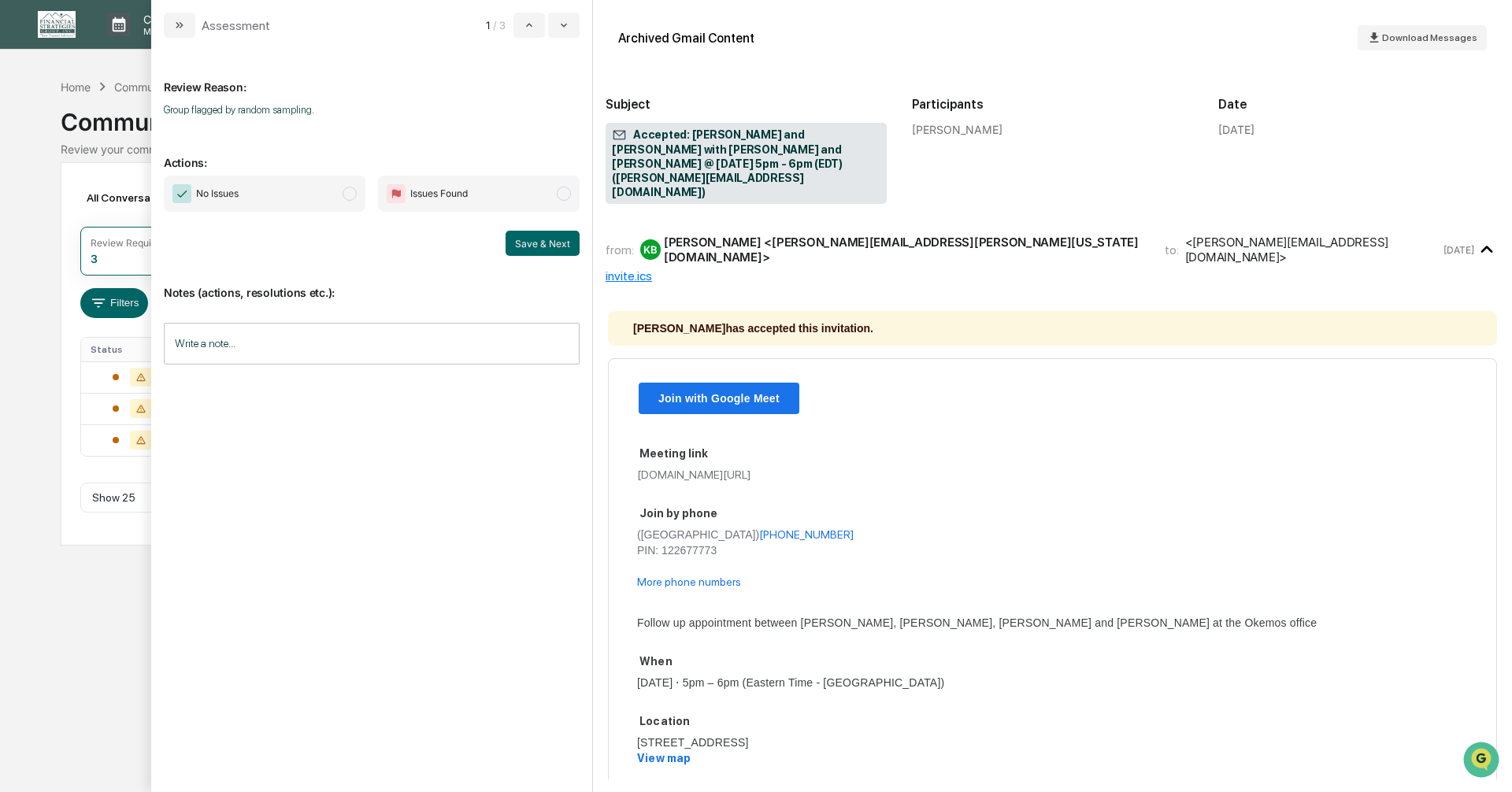
click at [347, 197] on span "modal" at bounding box center [349, 194] width 14 height 14
click at [523, 245] on button "Save & Next" at bounding box center [542, 243] width 74 height 25
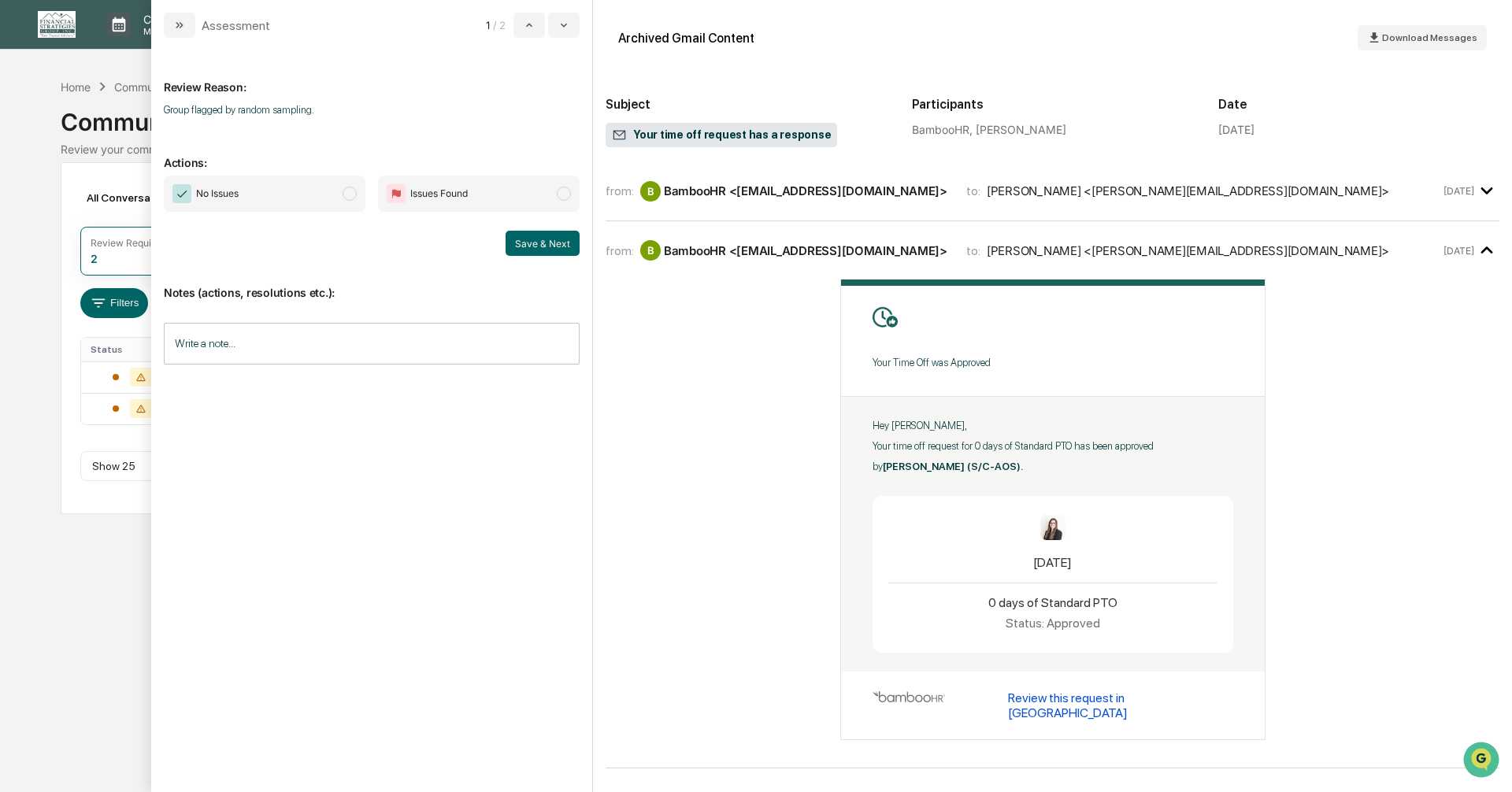
click at [340, 193] on span "No Issues" at bounding box center [265, 193] width 202 height 36
click at [543, 248] on button "Save & Next" at bounding box center [542, 243] width 74 height 25
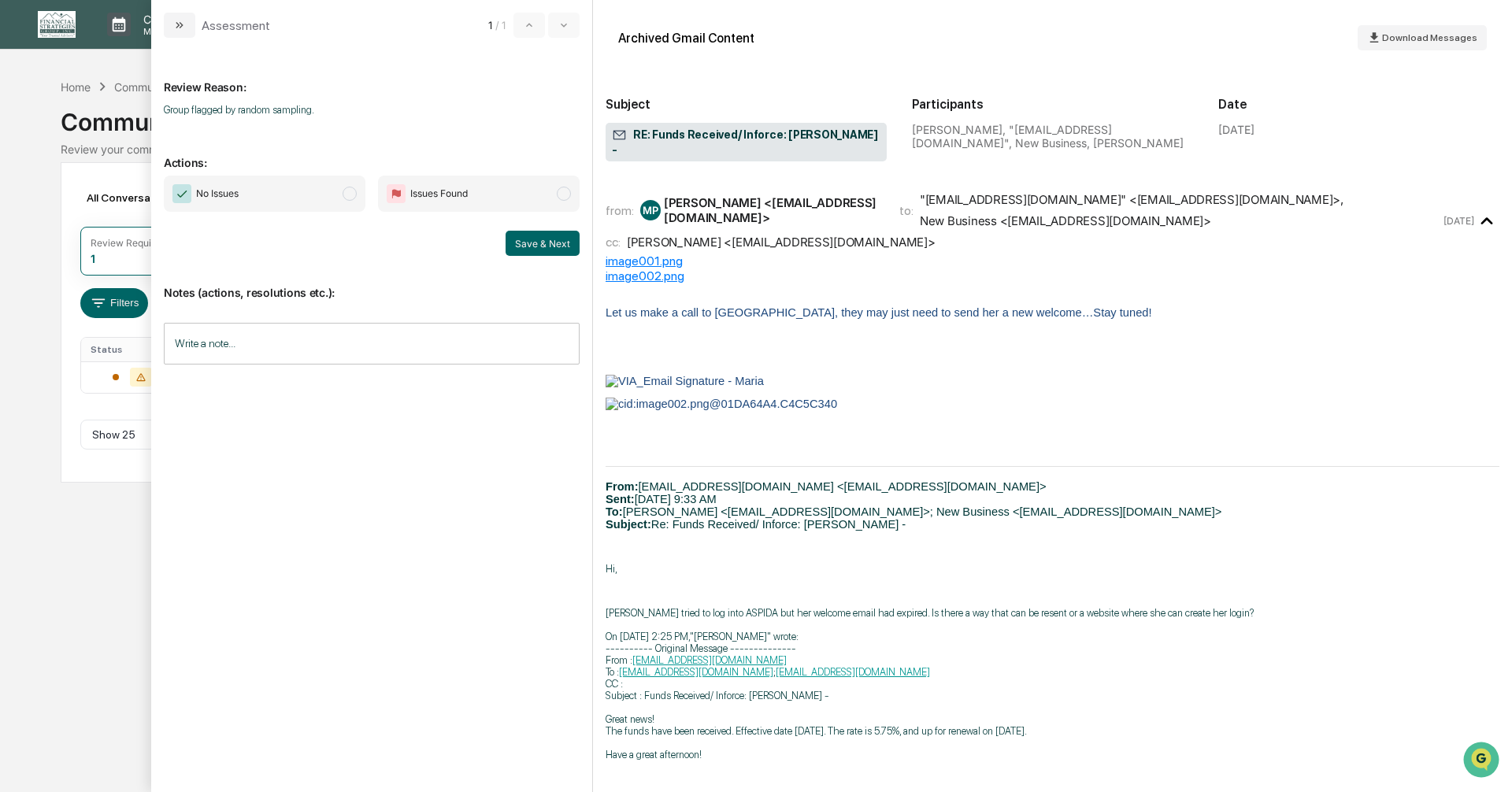
click at [350, 196] on span "modal" at bounding box center [349, 194] width 14 height 14
click at [548, 244] on button "Save & Next" at bounding box center [542, 243] width 74 height 25
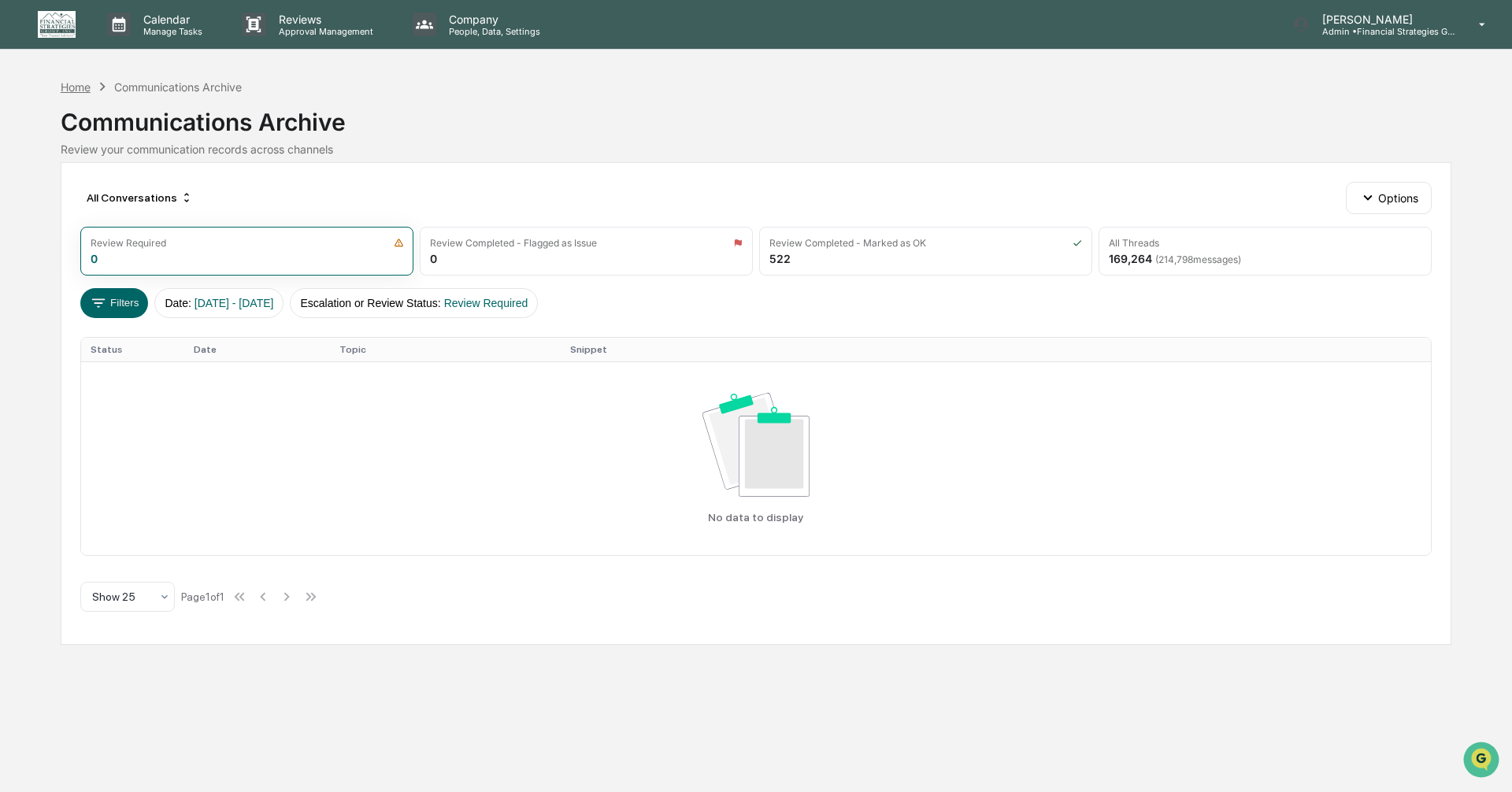
click at [62, 81] on div "Home" at bounding box center [75, 87] width 30 height 13
